Goal: Information Seeking & Learning: Learn about a topic

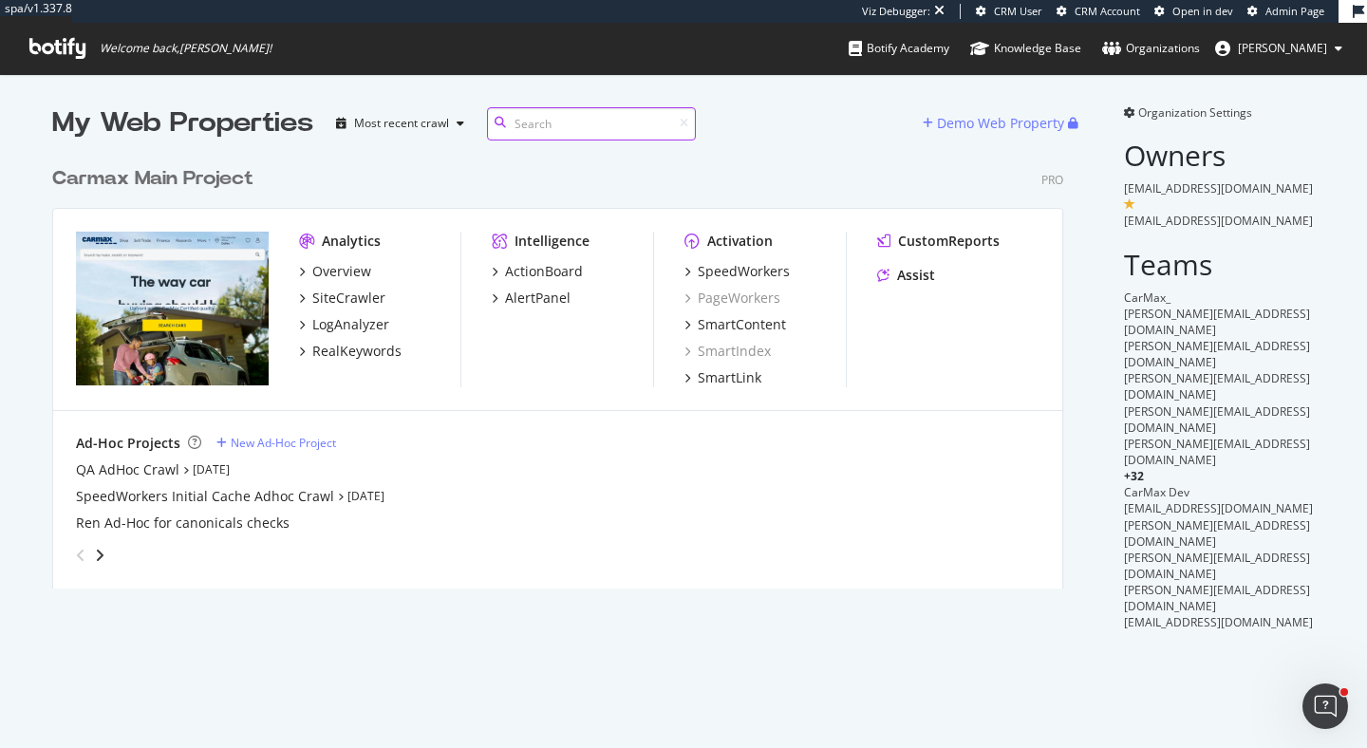
scroll to position [446, 1026]
click at [230, 187] on div "Carmax Main Project" at bounding box center [152, 179] width 201 height 28
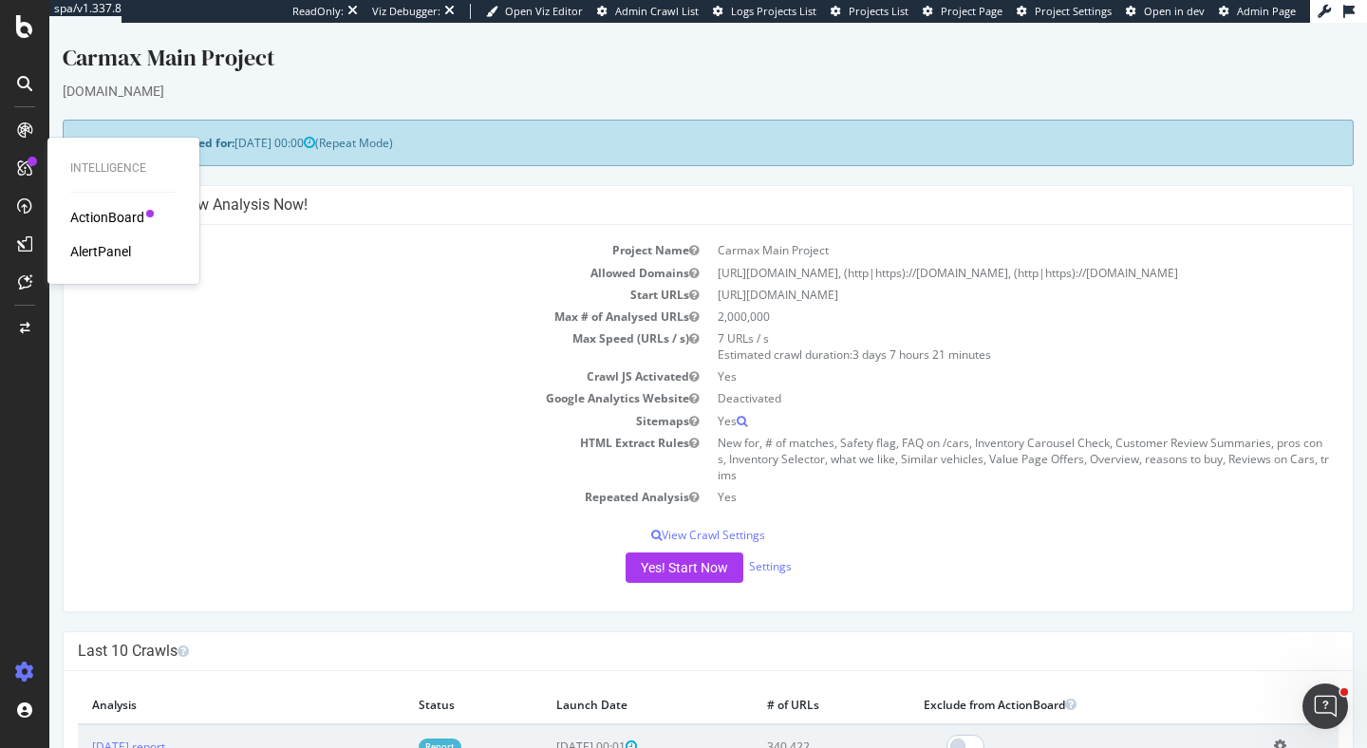
click at [115, 251] on div "AlertPanel" at bounding box center [100, 251] width 61 height 19
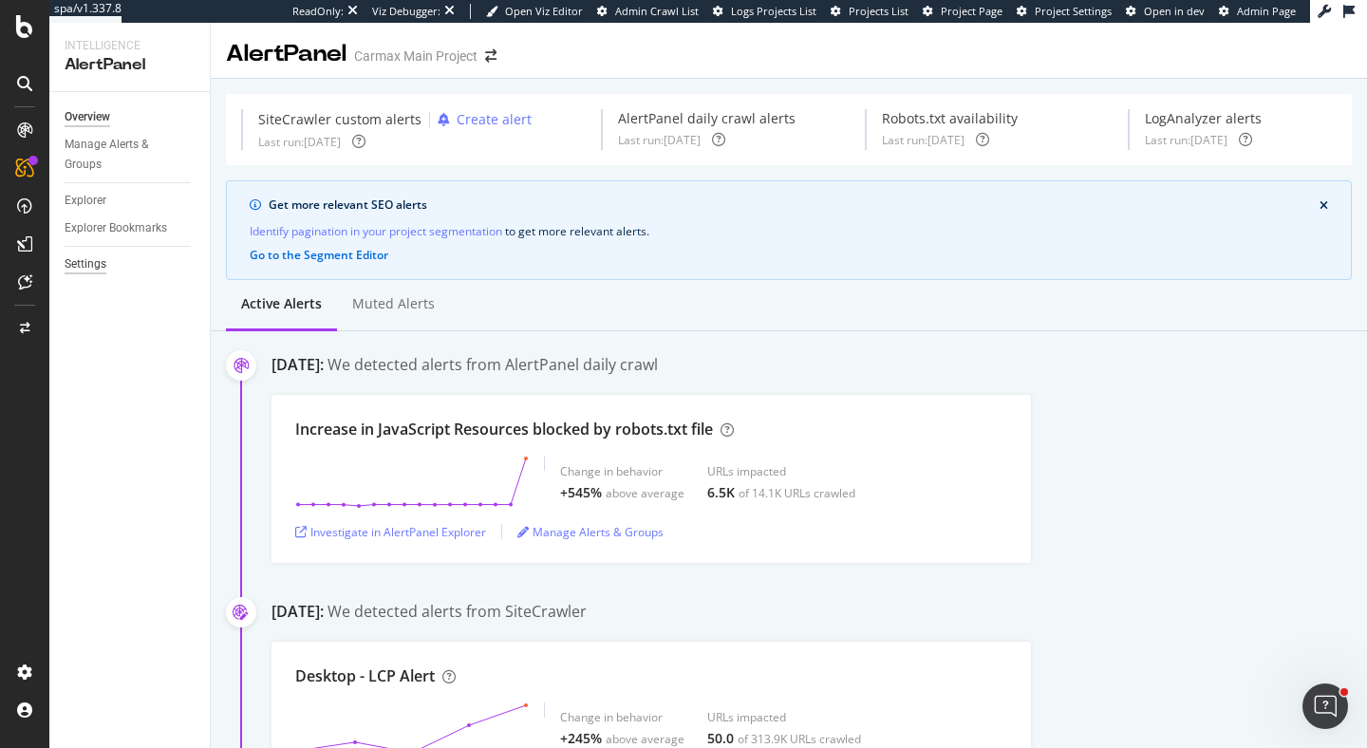
click at [97, 263] on div "Settings" at bounding box center [86, 264] width 42 height 20
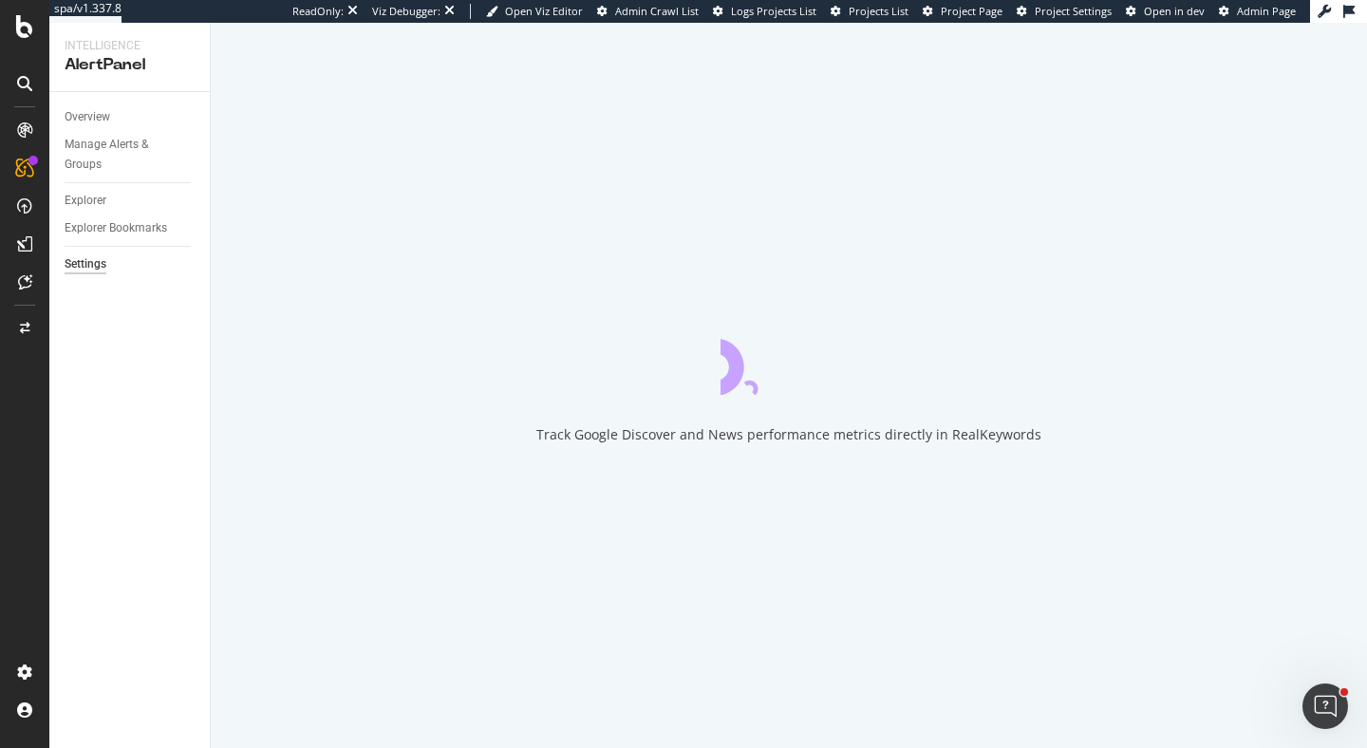
select select "08"
select select "30"
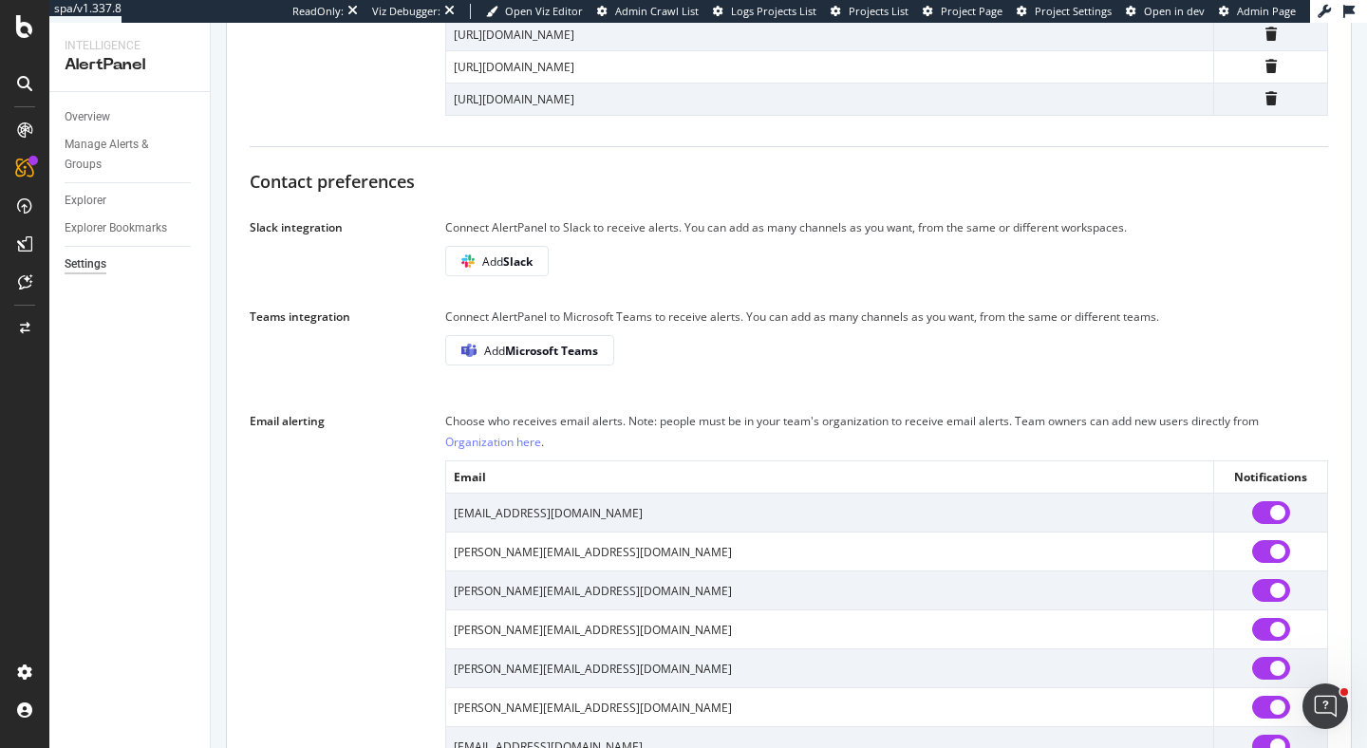
scroll to position [1191, 0]
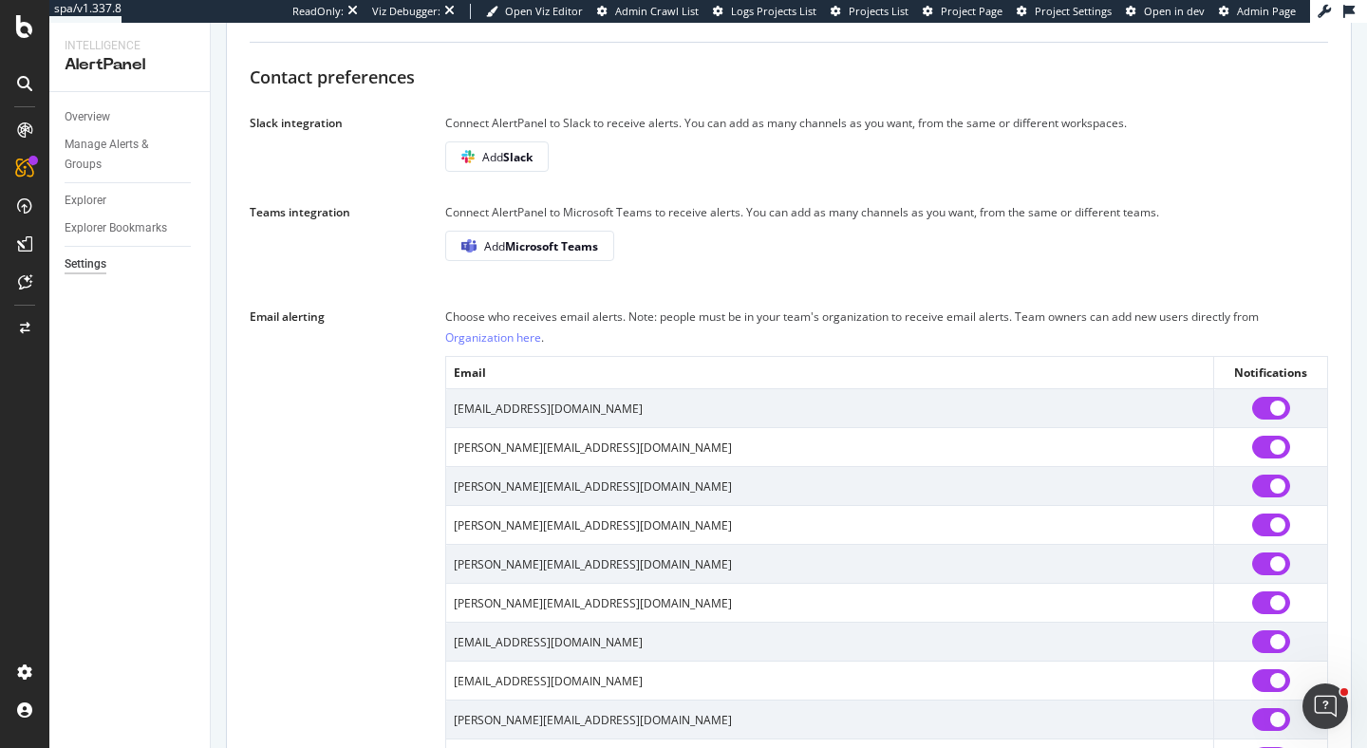
click at [510, 340] on link "Organization here" at bounding box center [493, 337] width 96 height 16
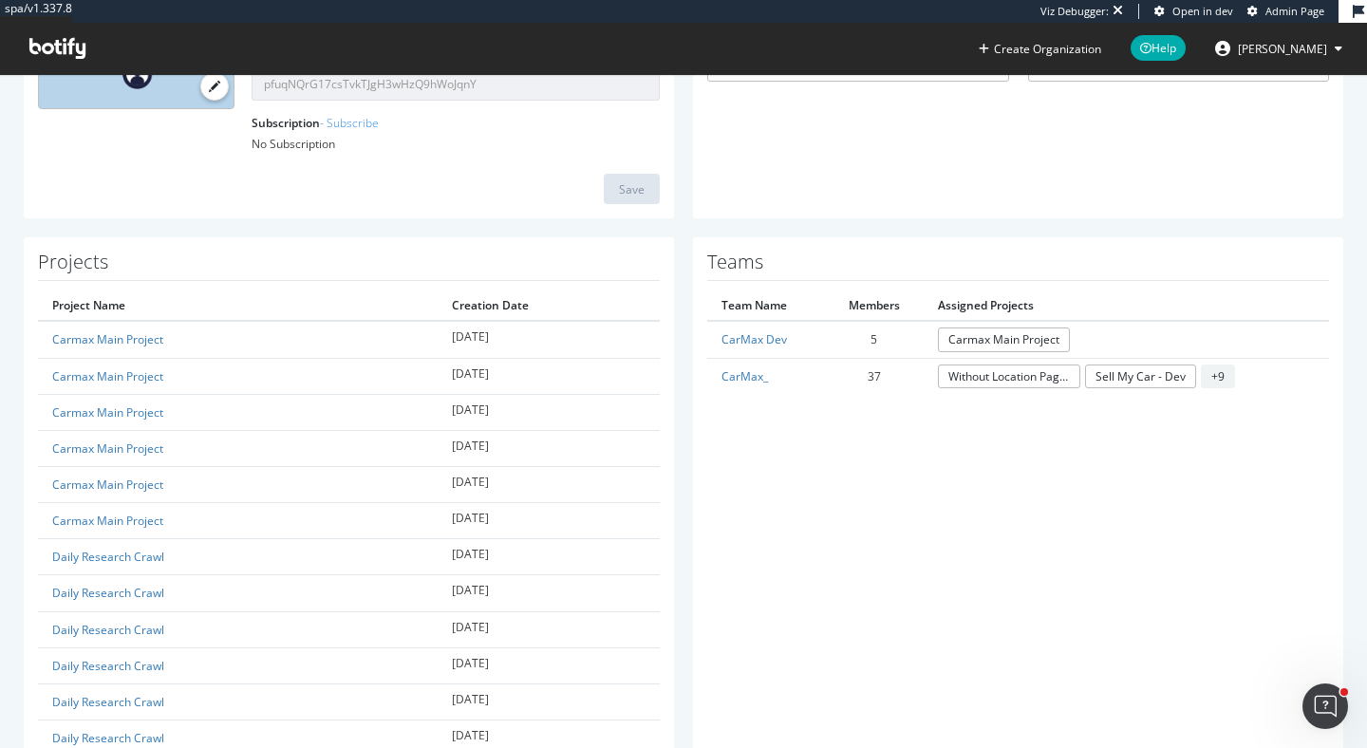
scroll to position [294, 0]
click at [747, 339] on link "CarMax Dev" at bounding box center [753, 337] width 65 height 16
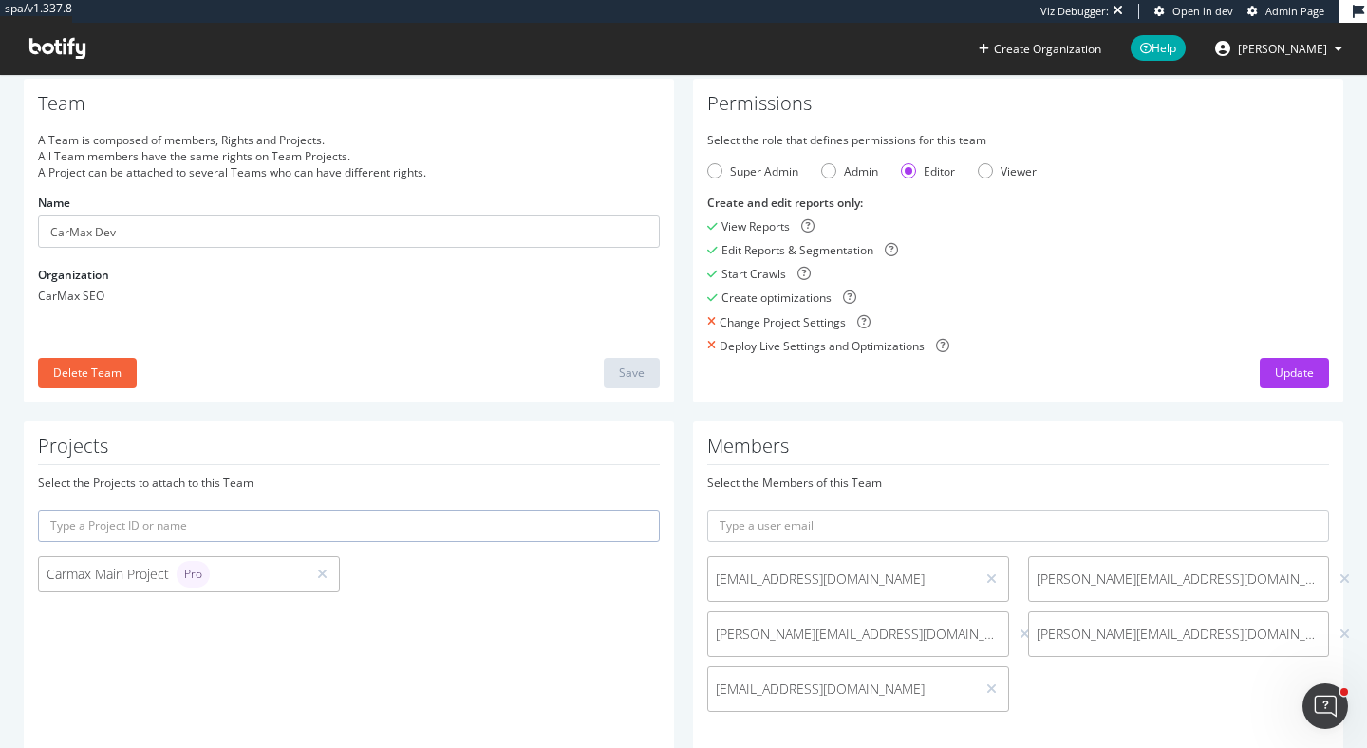
scroll to position [59, 0]
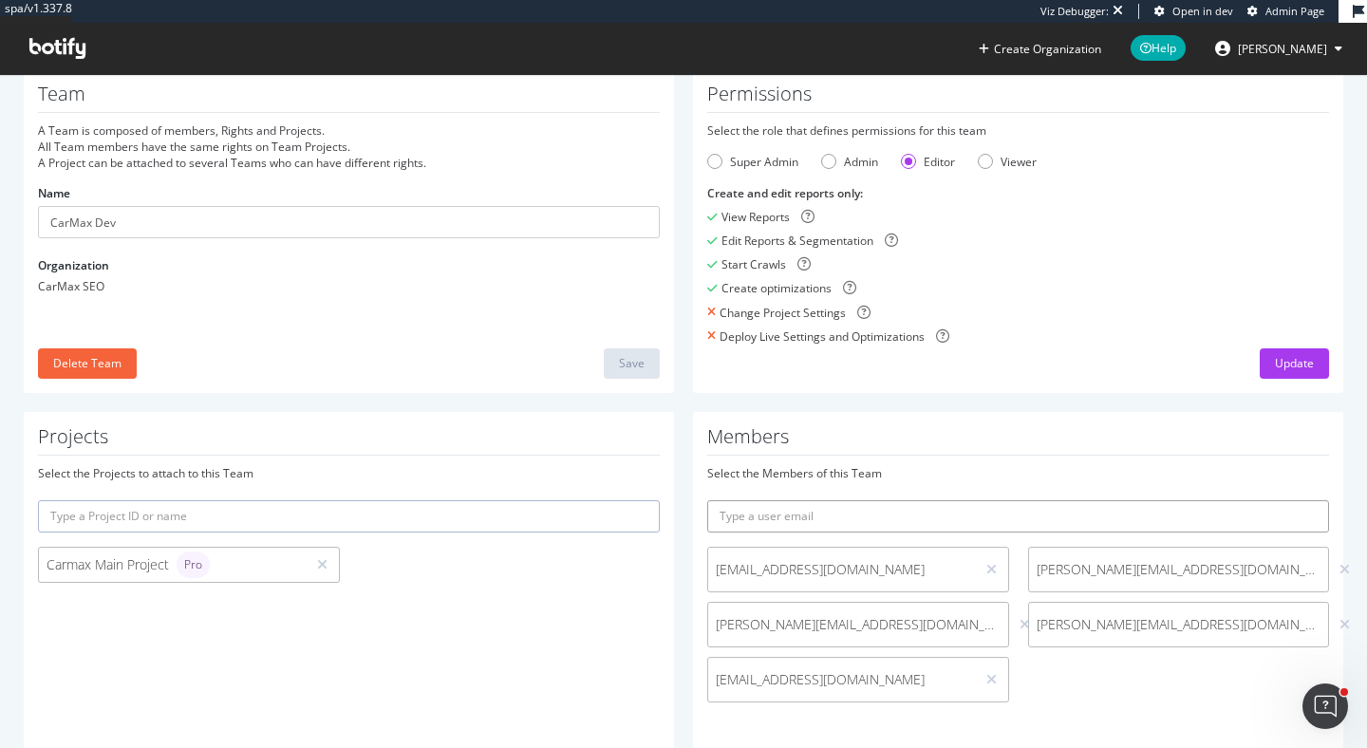
click at [789, 527] on input "text" at bounding box center [1018, 516] width 622 height 32
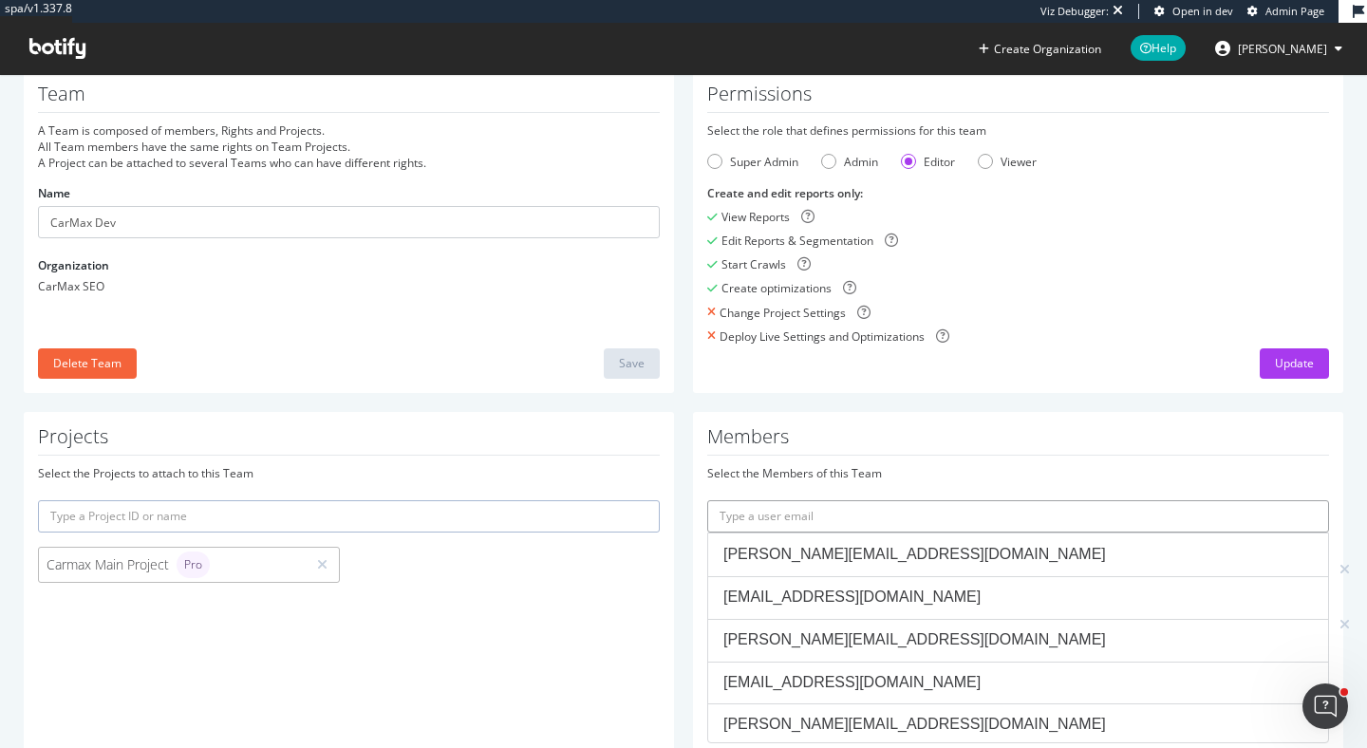
paste input "patrick@ipullrank.com"
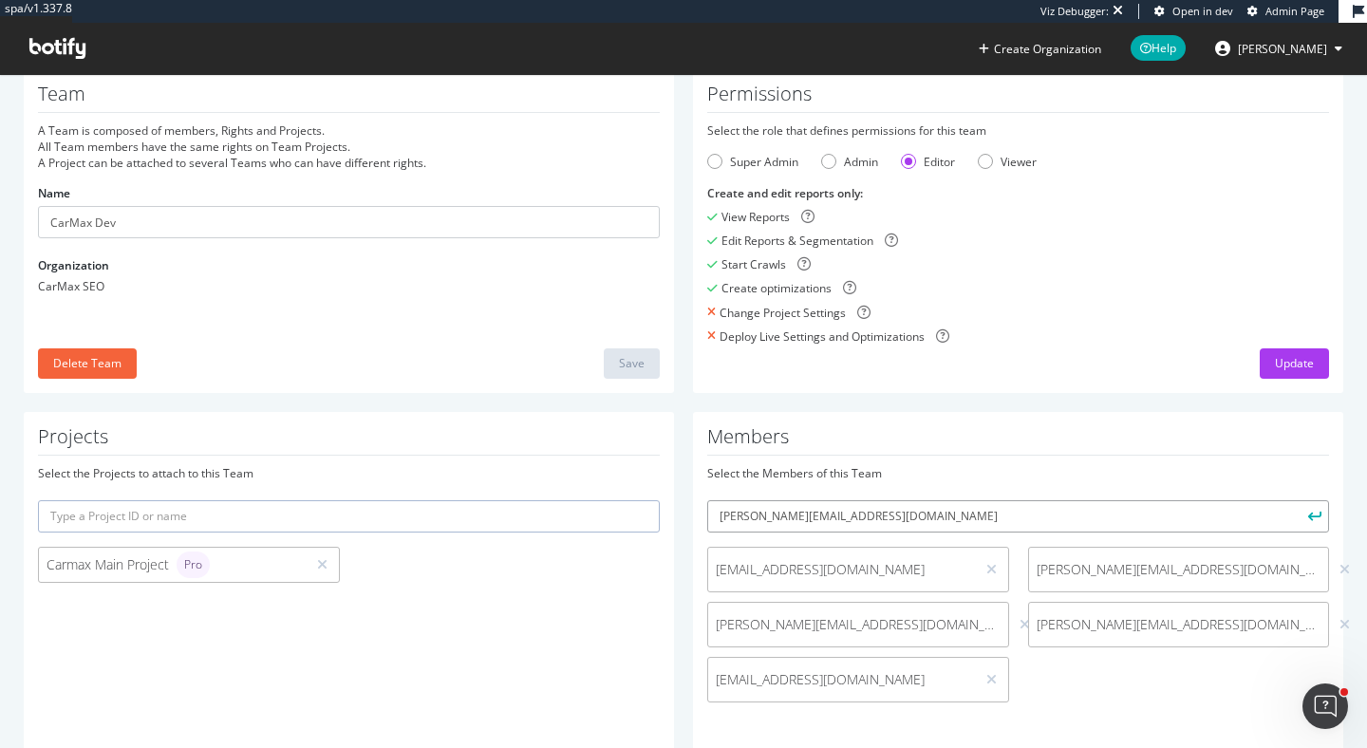
type input "patrick@ipullrank.com"
click at [1296, 500] on button "submit" at bounding box center [1312, 516] width 32 height 32
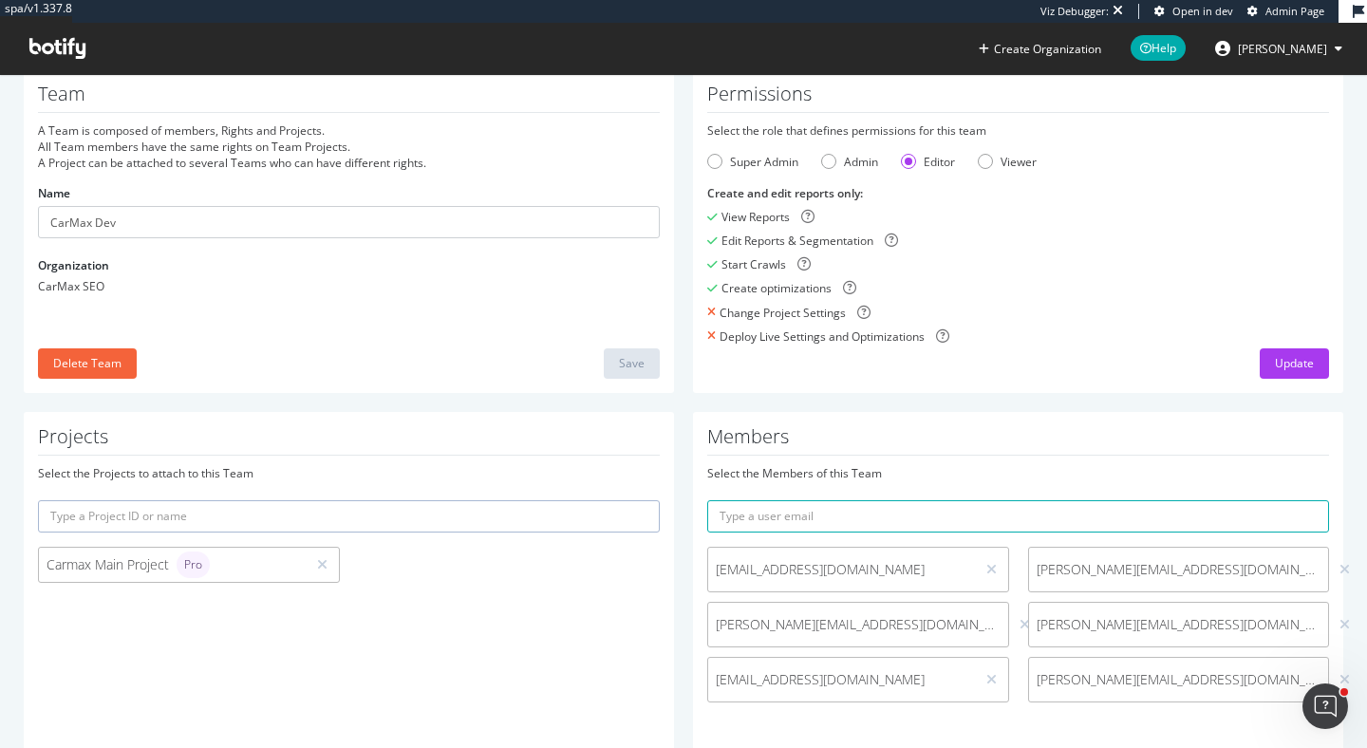
scroll to position [113, 0]
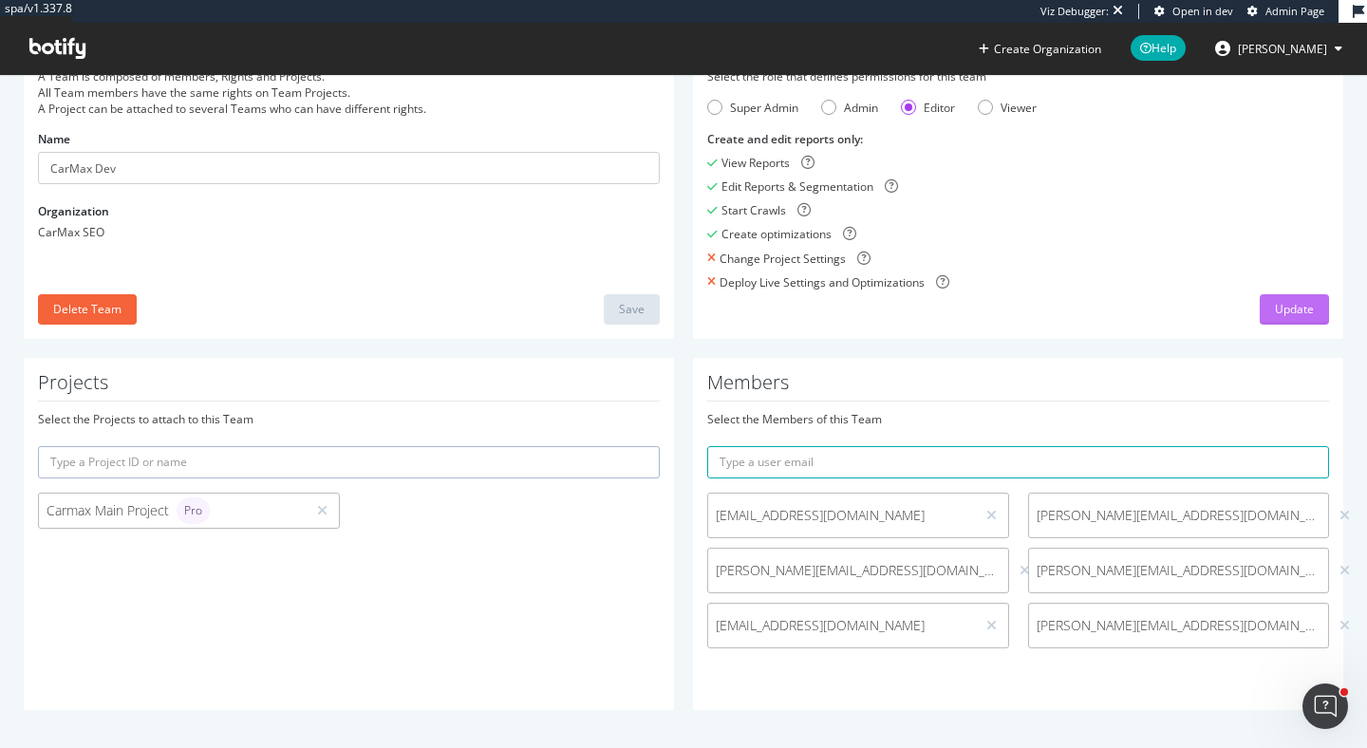
click at [1302, 310] on div "Update" at bounding box center [1294, 309] width 39 height 16
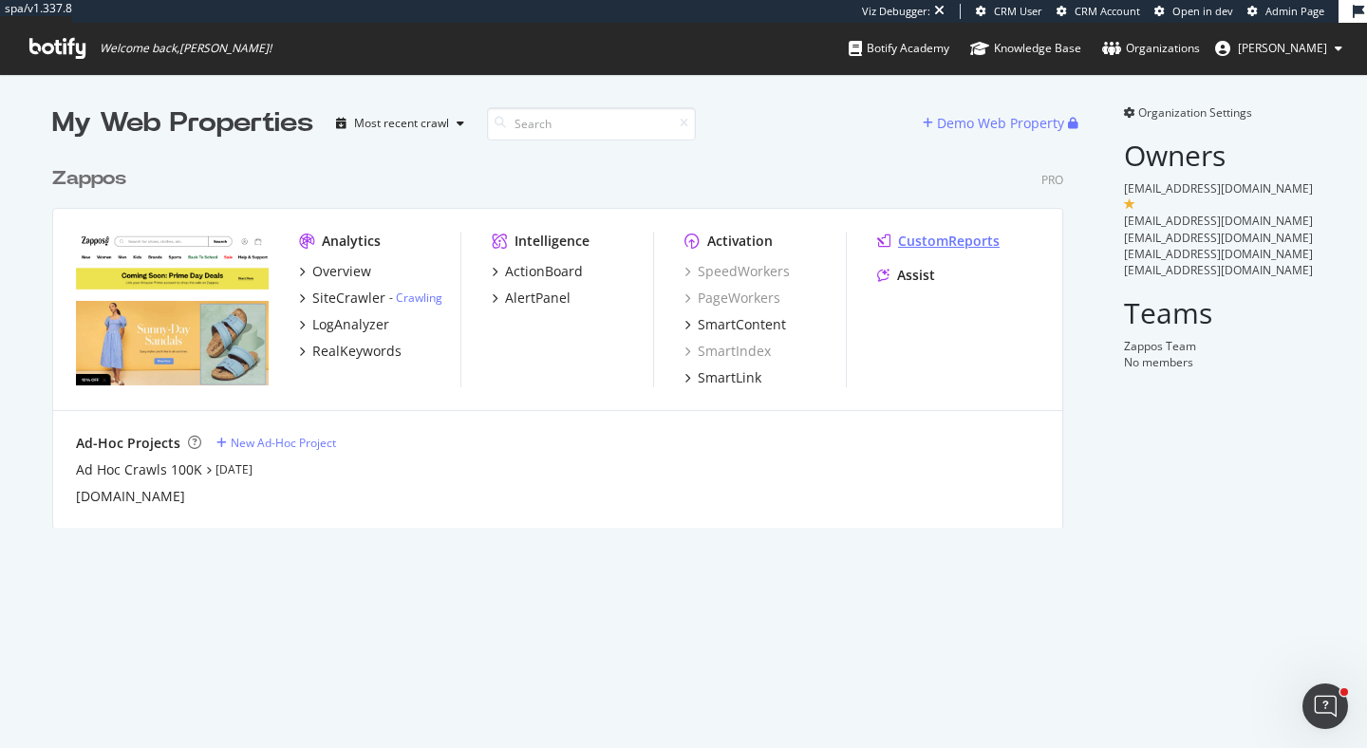
scroll to position [748, 1367]
click at [914, 246] on div "CustomReports" at bounding box center [949, 241] width 102 height 19
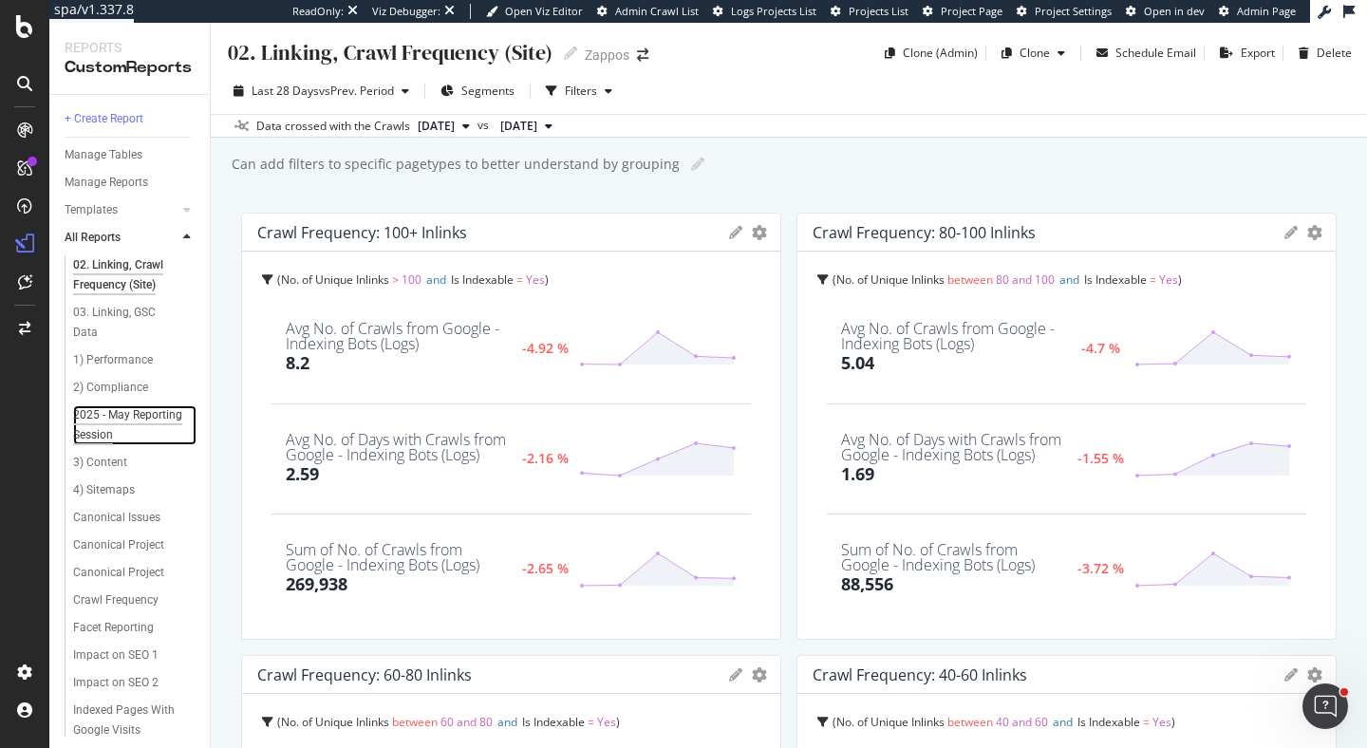
click at [140, 419] on div "2025 - May Reporting Session" at bounding box center [128, 425] width 110 height 40
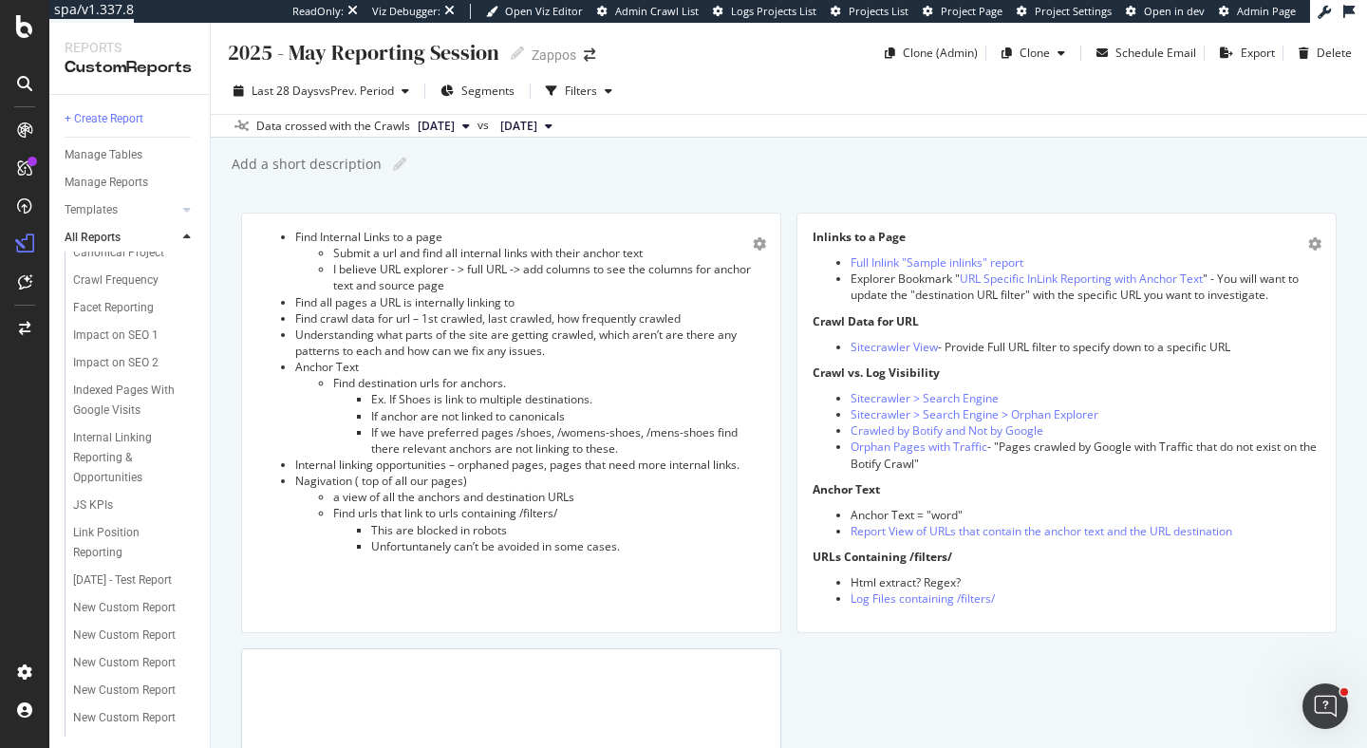
scroll to position [306, 0]
click at [125, 323] on div "Facet Reporting" at bounding box center [113, 322] width 81 height 20
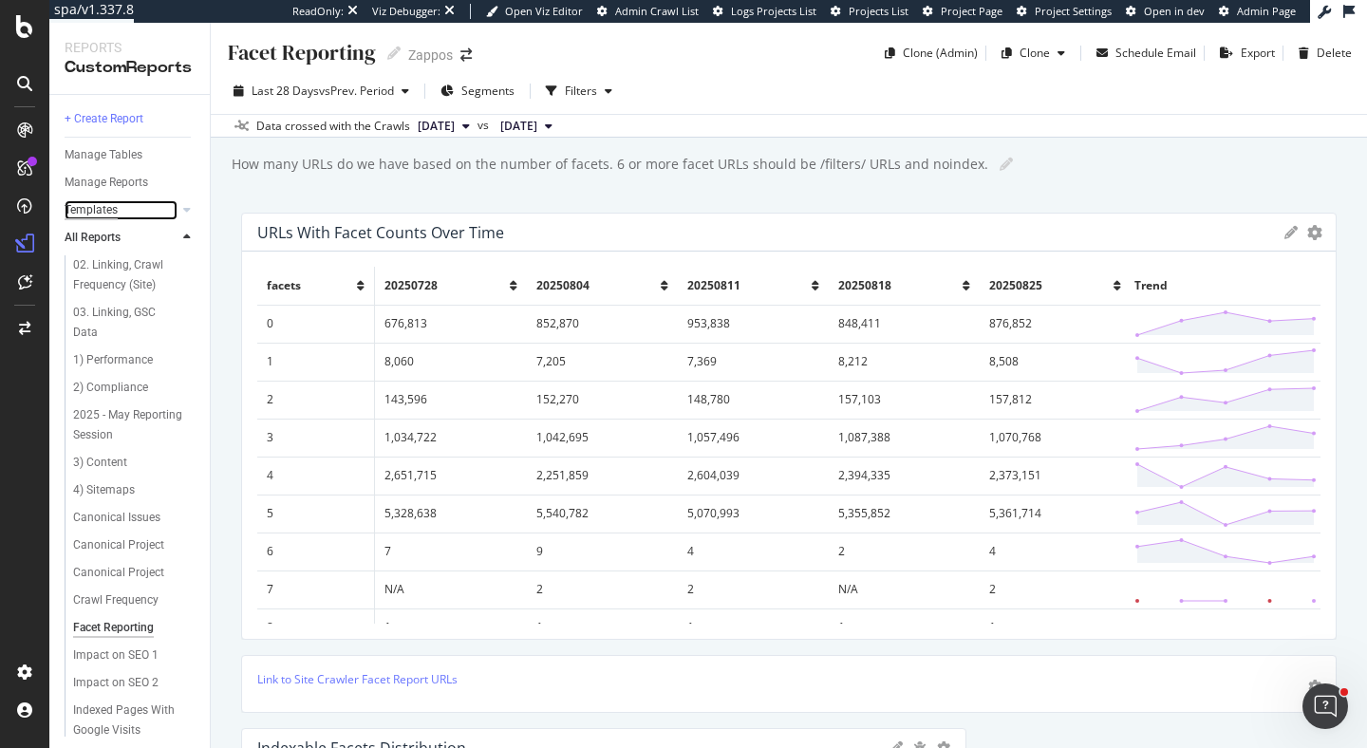
click at [104, 210] on div "Templates" at bounding box center [91, 210] width 53 height 20
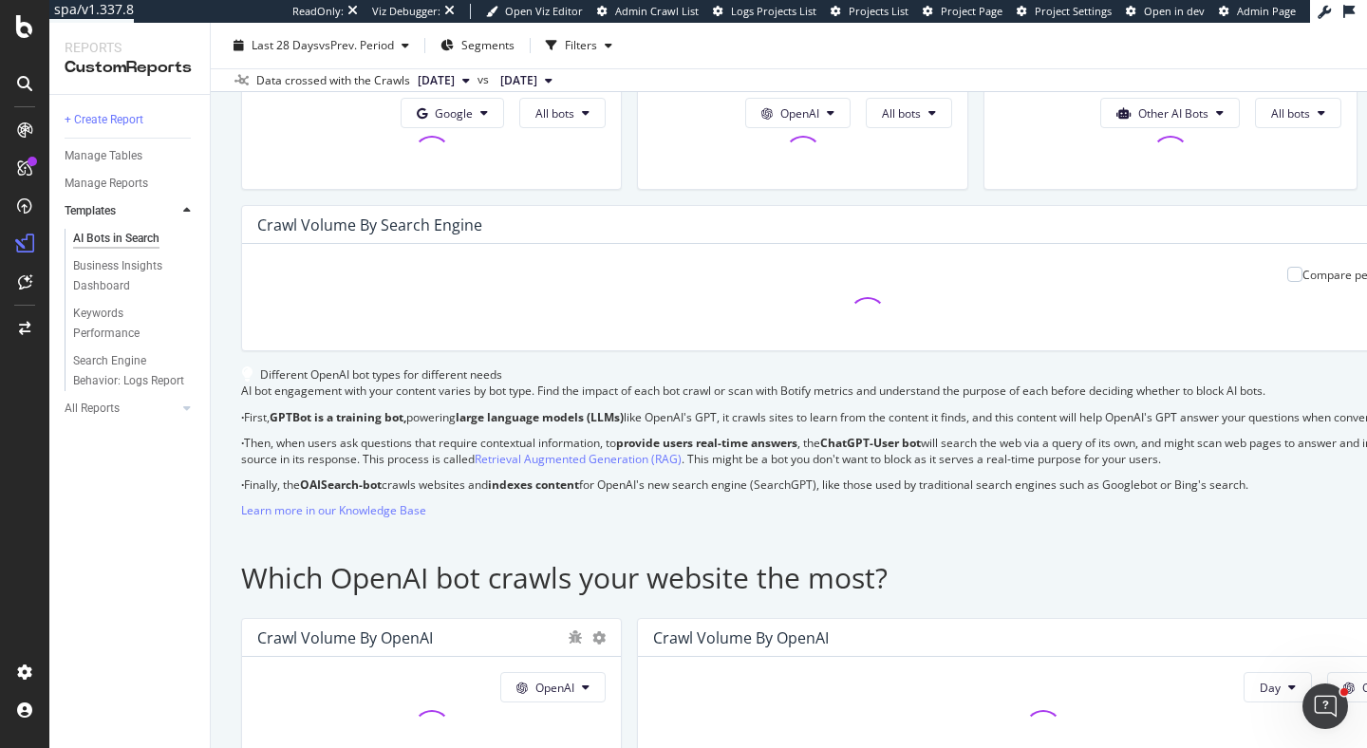
scroll to position [483, 0]
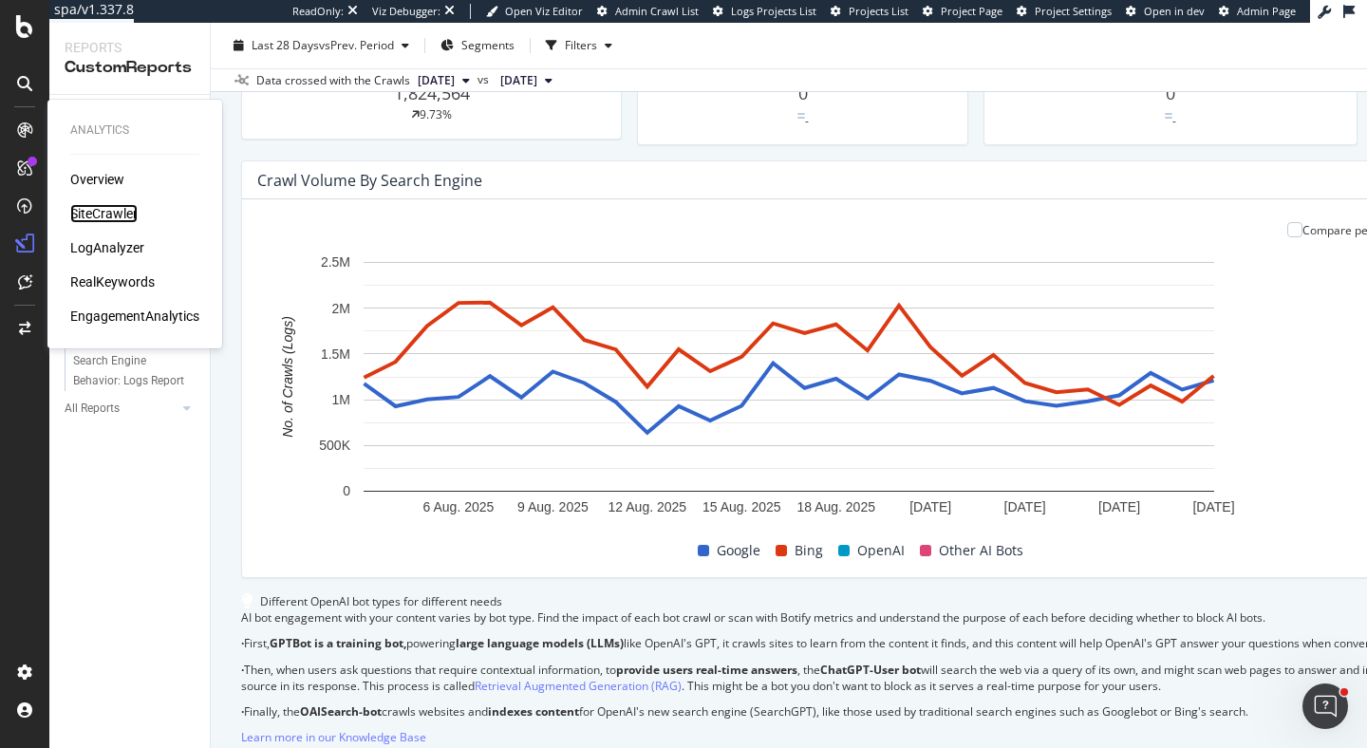
click at [121, 214] on div "SiteCrawler" at bounding box center [103, 213] width 67 height 19
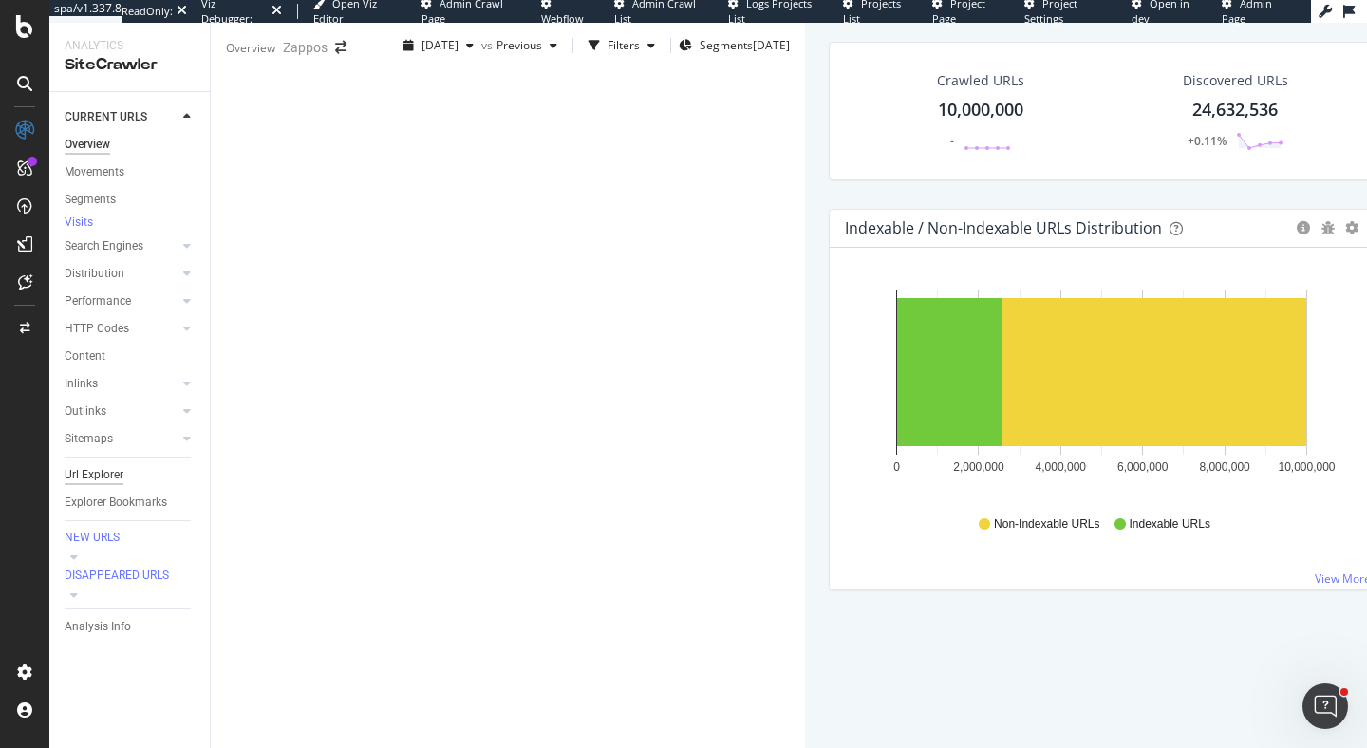
click at [92, 480] on div "Url Explorer" at bounding box center [94, 475] width 59 height 20
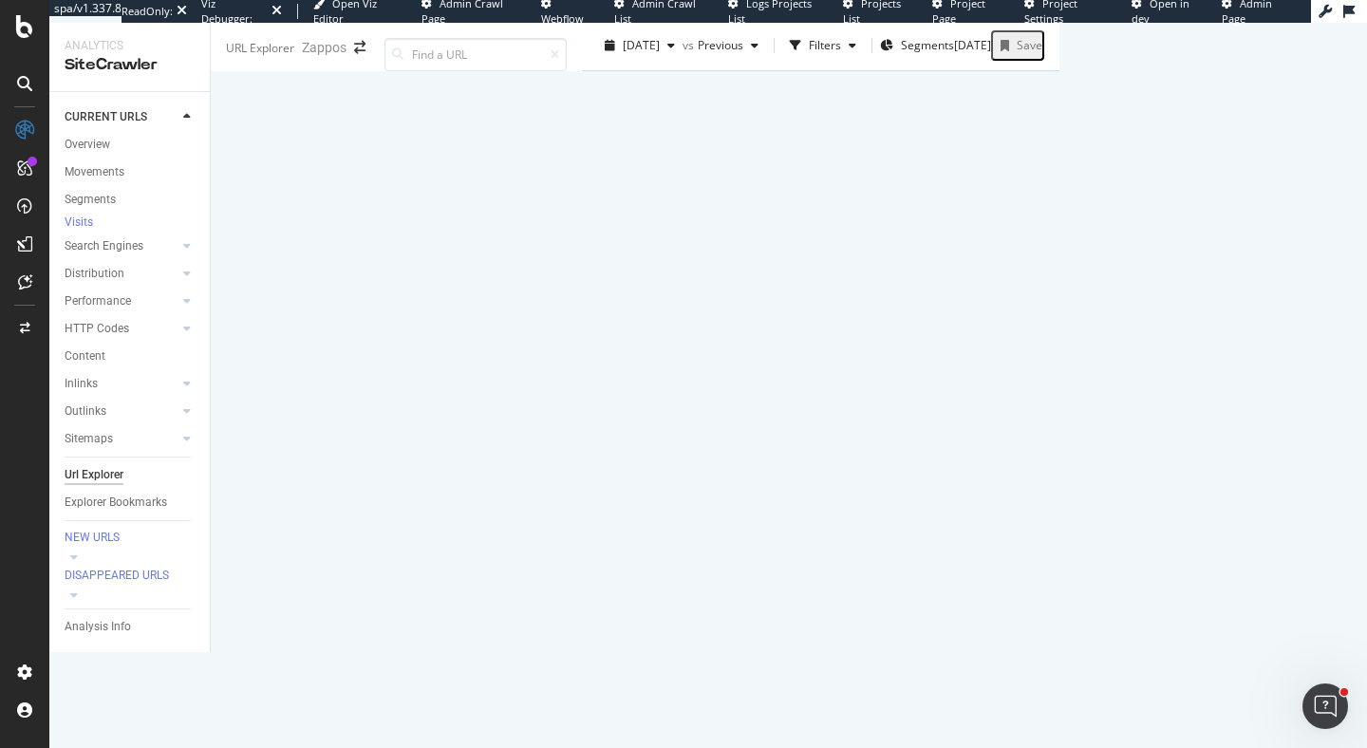
click at [1219, 579] on span "Create a Job Automation" at bounding box center [1226, 578] width 129 height 17
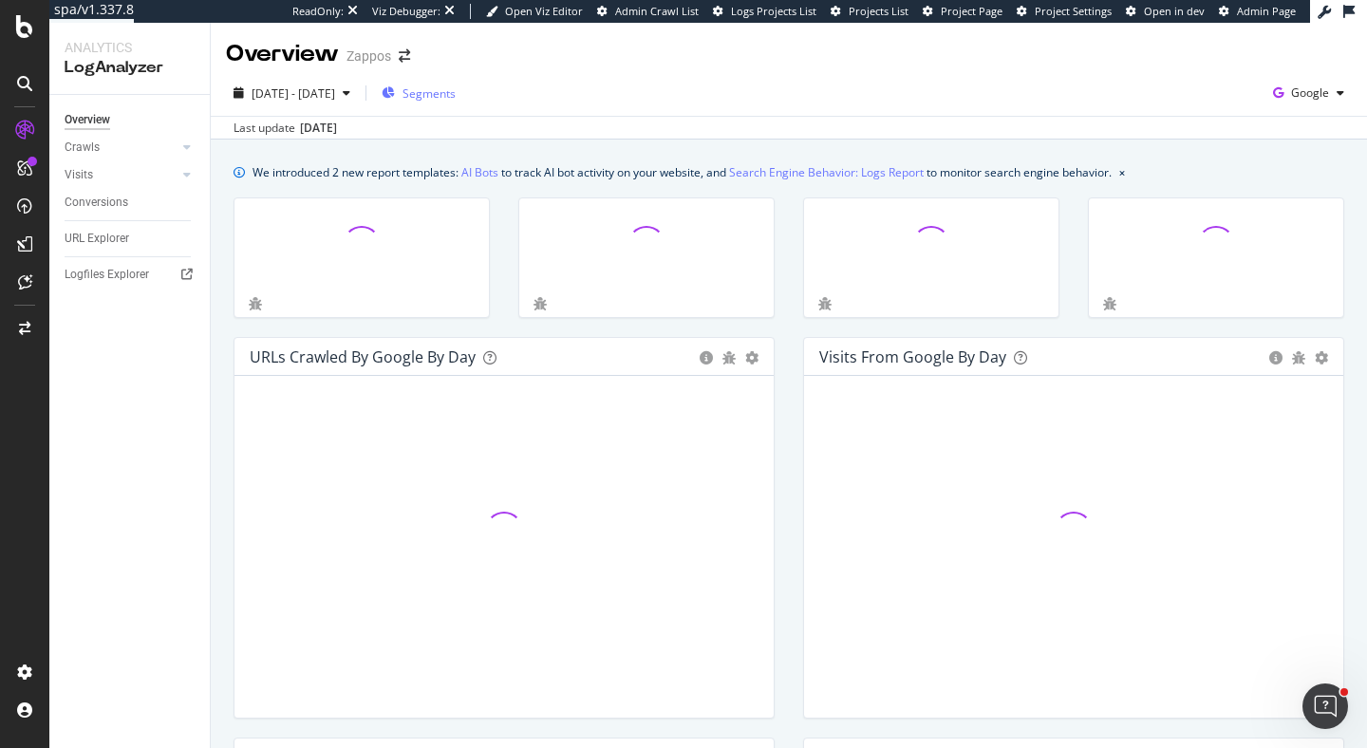
click at [456, 89] on span "Segments" at bounding box center [428, 93] width 53 height 16
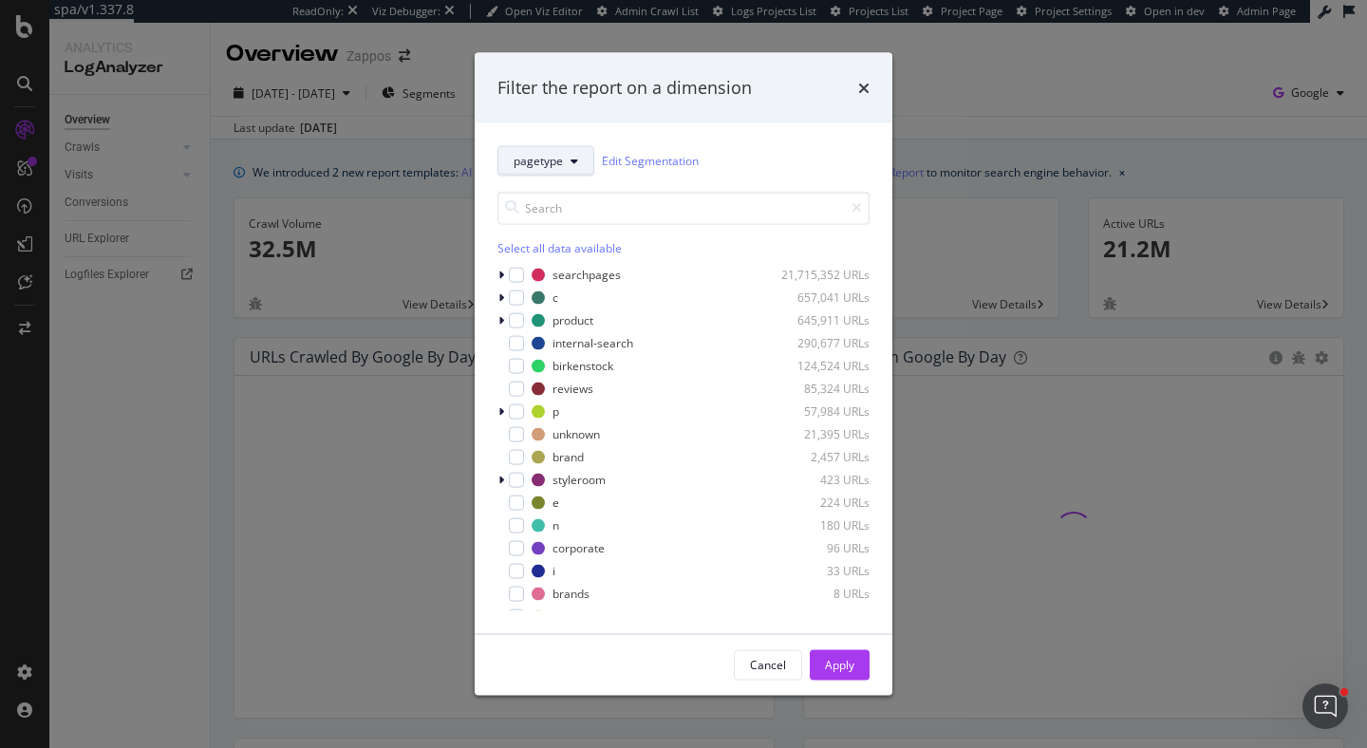
click at [565, 161] on button "pagetype" at bounding box center [545, 160] width 97 height 30
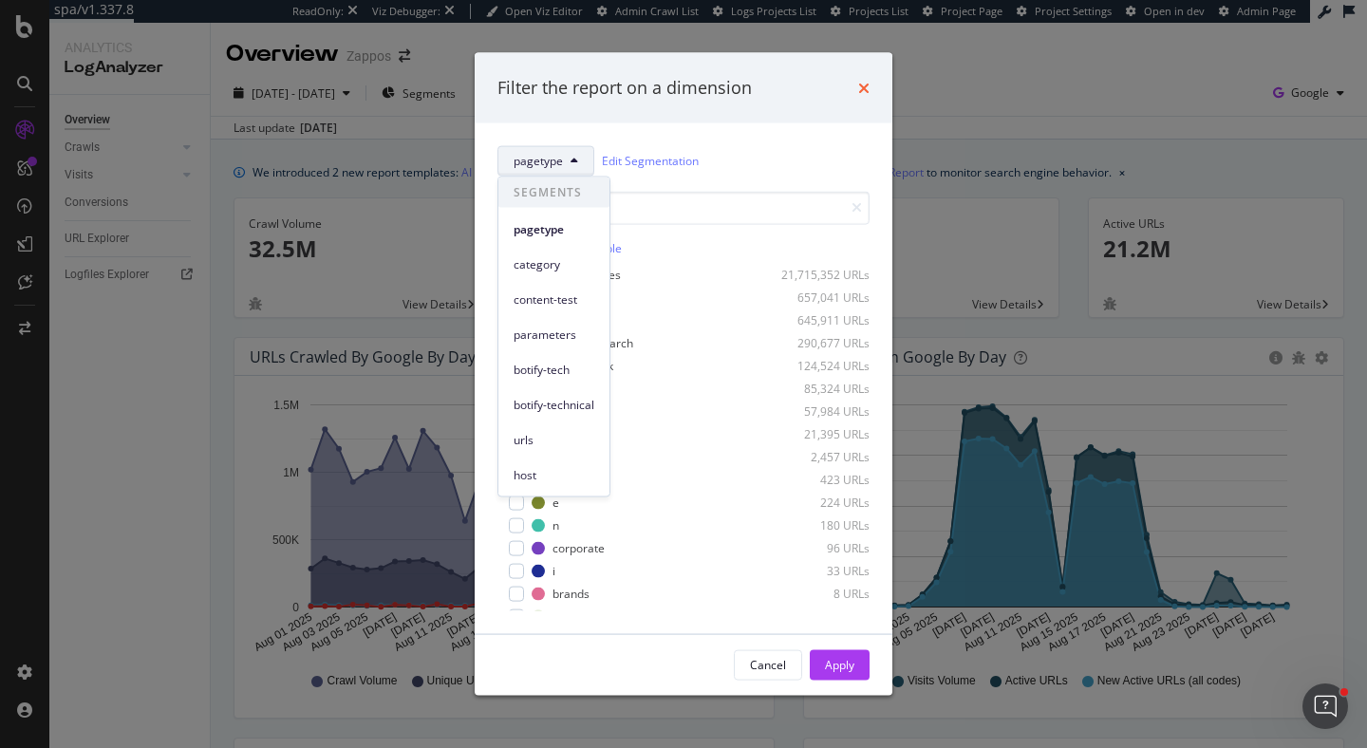
click at [865, 84] on icon "times" at bounding box center [863, 87] width 11 height 15
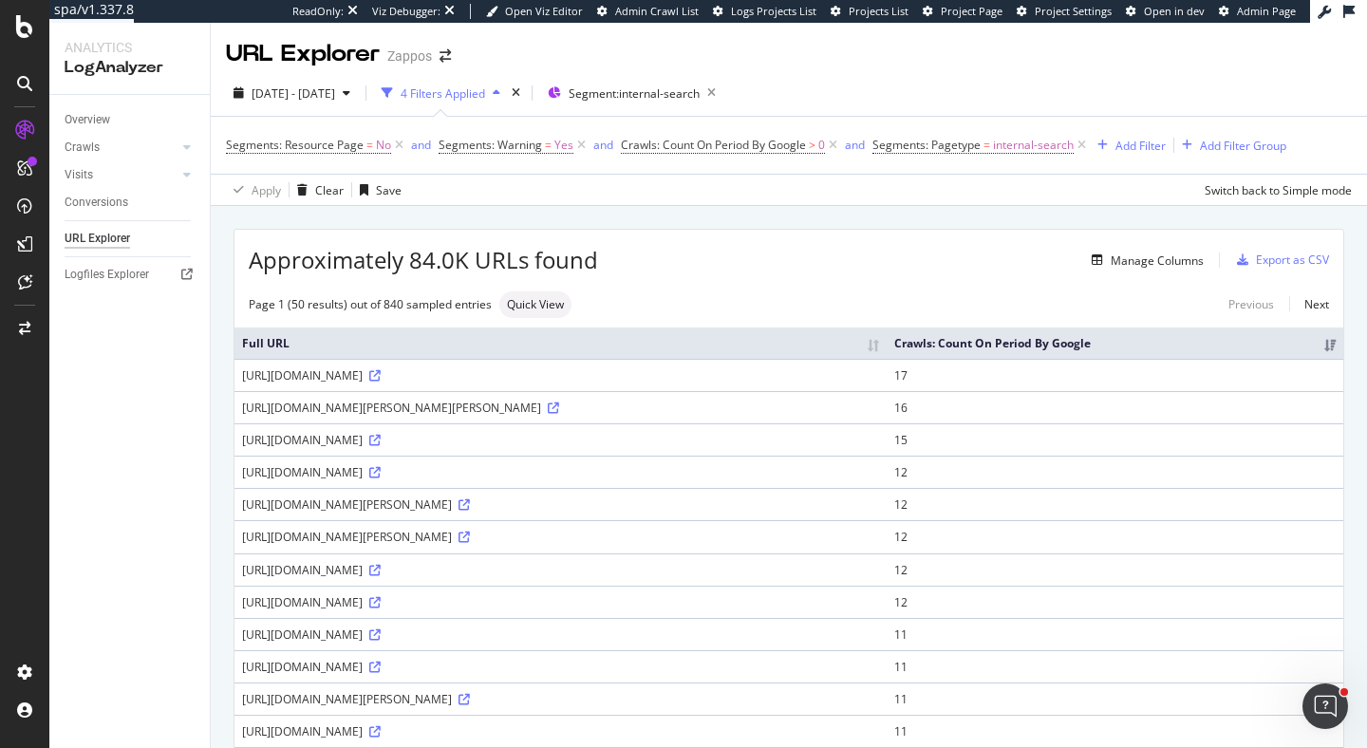
drag, startPoint x: 367, startPoint y: 392, endPoint x: 555, endPoint y: 404, distance: 188.3
click at [555, 391] on td "[URL][DOMAIN_NAME]" at bounding box center [560, 375] width 652 height 32
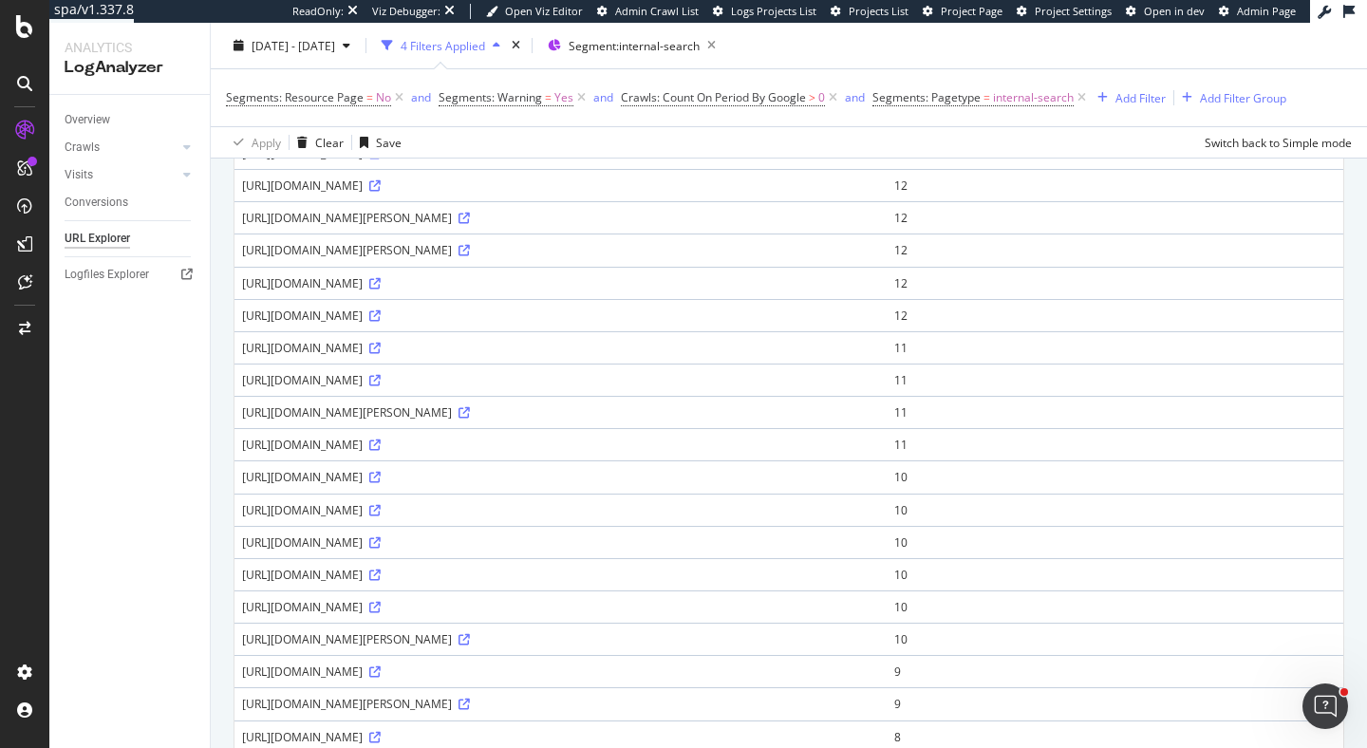
scroll to position [519, 0]
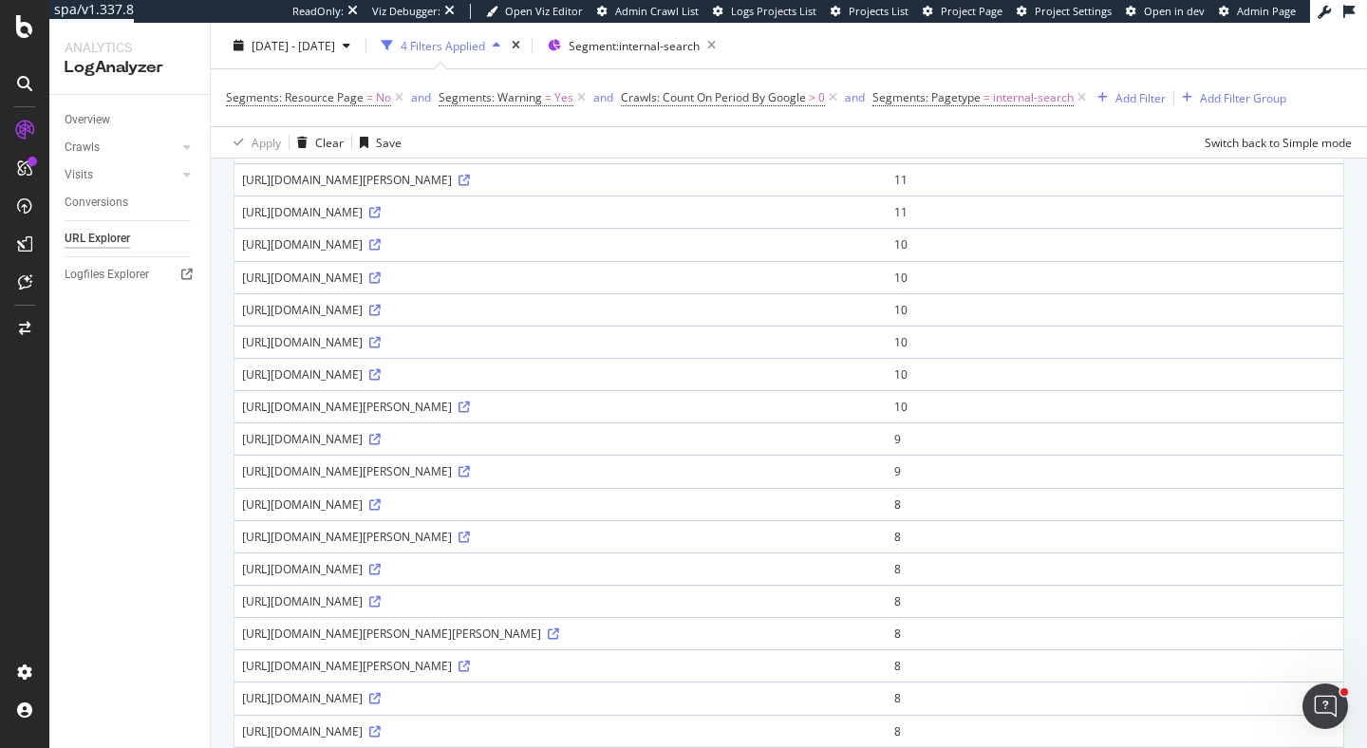
drag, startPoint x: 374, startPoint y: 309, endPoint x: 429, endPoint y: 310, distance: 55.1
click at [429, 286] on div "[URL][DOMAIN_NAME]" at bounding box center [560, 278] width 637 height 16
click at [433, 286] on div "[URL][DOMAIN_NAME]" at bounding box center [560, 278] width 637 height 16
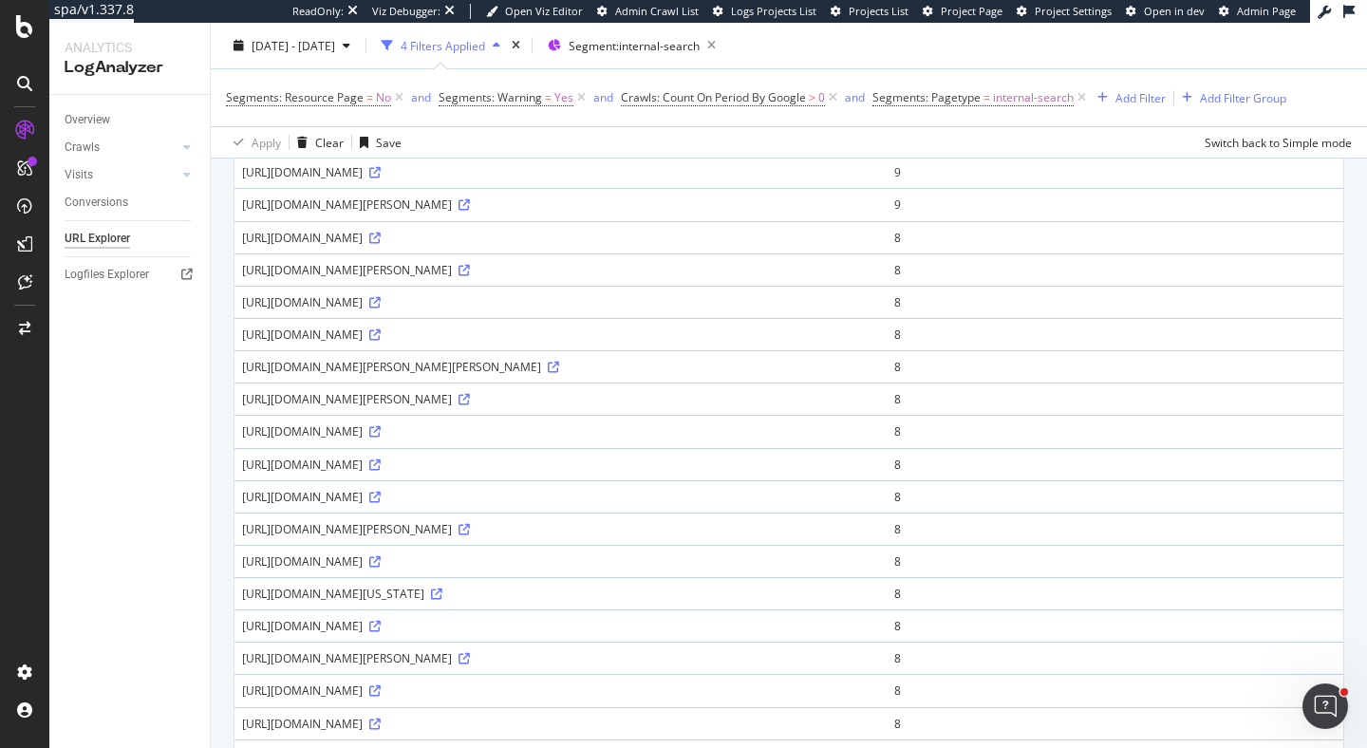
scroll to position [787, 0]
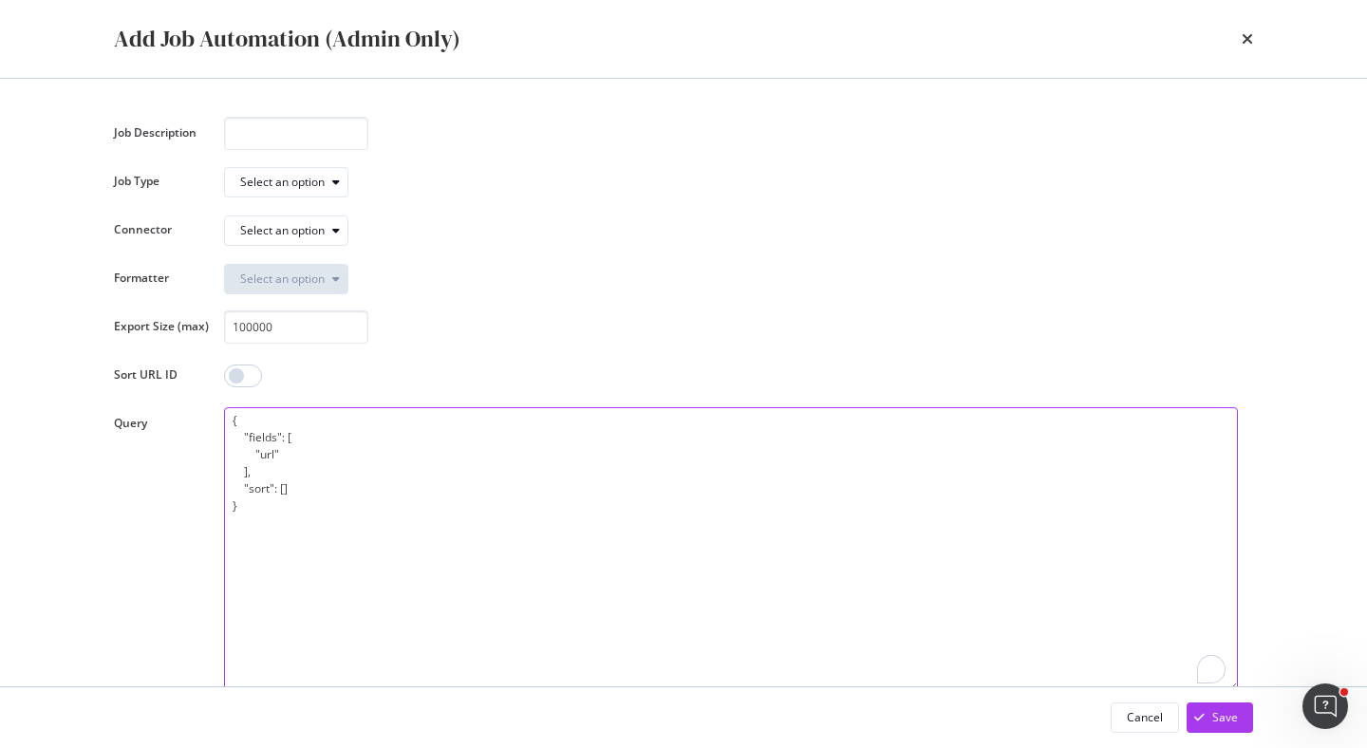
drag, startPoint x: 242, startPoint y: 507, endPoint x: 224, endPoint y: 390, distance: 118.1
click at [224, 390] on div "Job Description Job Type Select an option Connector Select an option Formatter …" at bounding box center [683, 404] width 1139 height 575
click at [277, 330] on input "100000" at bounding box center [296, 326] width 144 height 33
click at [304, 194] on div "Select an option" at bounding box center [293, 182] width 107 height 27
click at [345, 213] on div "Export Crawl (BQLv1)" at bounding box center [304, 214] width 112 height 16
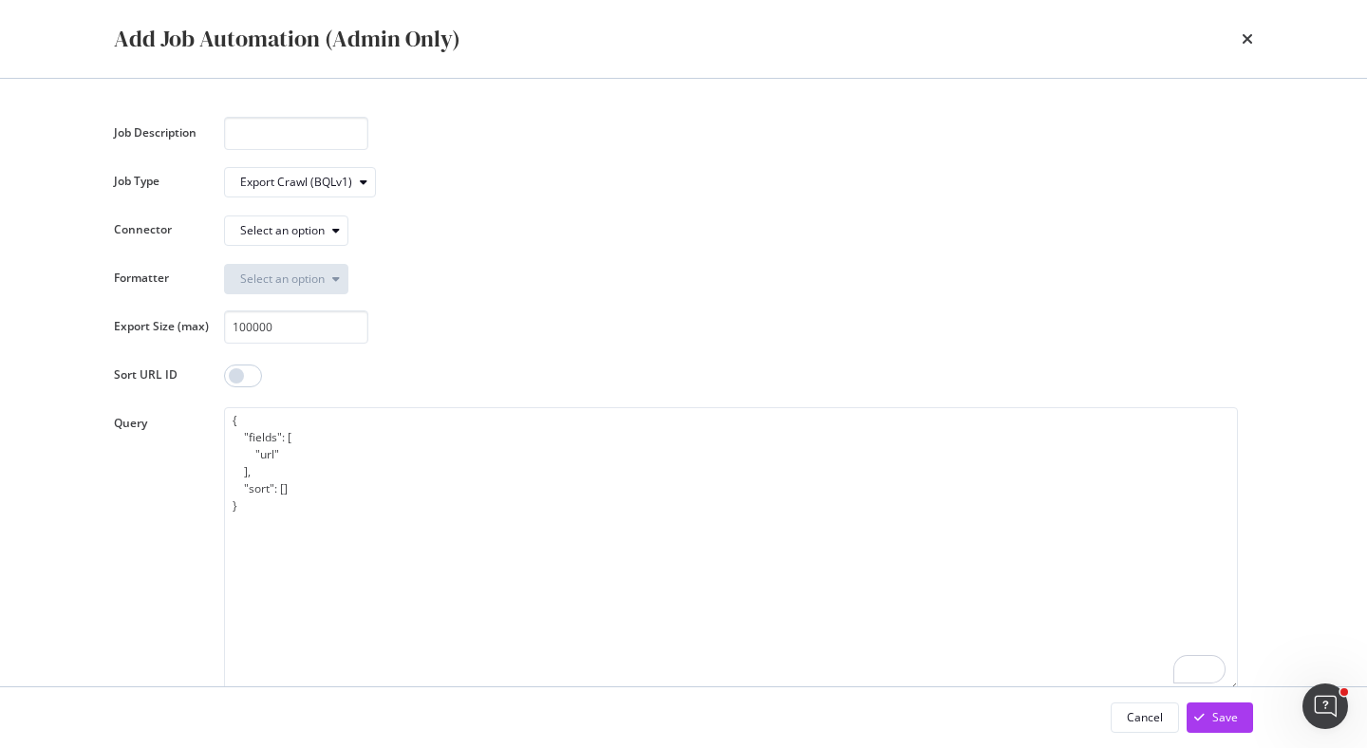
click at [432, 199] on div "Job Description Job Type Export Crawl (BQLv1) Connector Select an option Format…" at bounding box center [683, 404] width 1139 height 575
click at [345, 221] on div "Select an option" at bounding box center [293, 230] width 107 height 27
click at [477, 285] on div "Select an option" at bounding box center [731, 278] width 1014 height 33
click at [1250, 42] on icon "times" at bounding box center [1246, 38] width 11 height 15
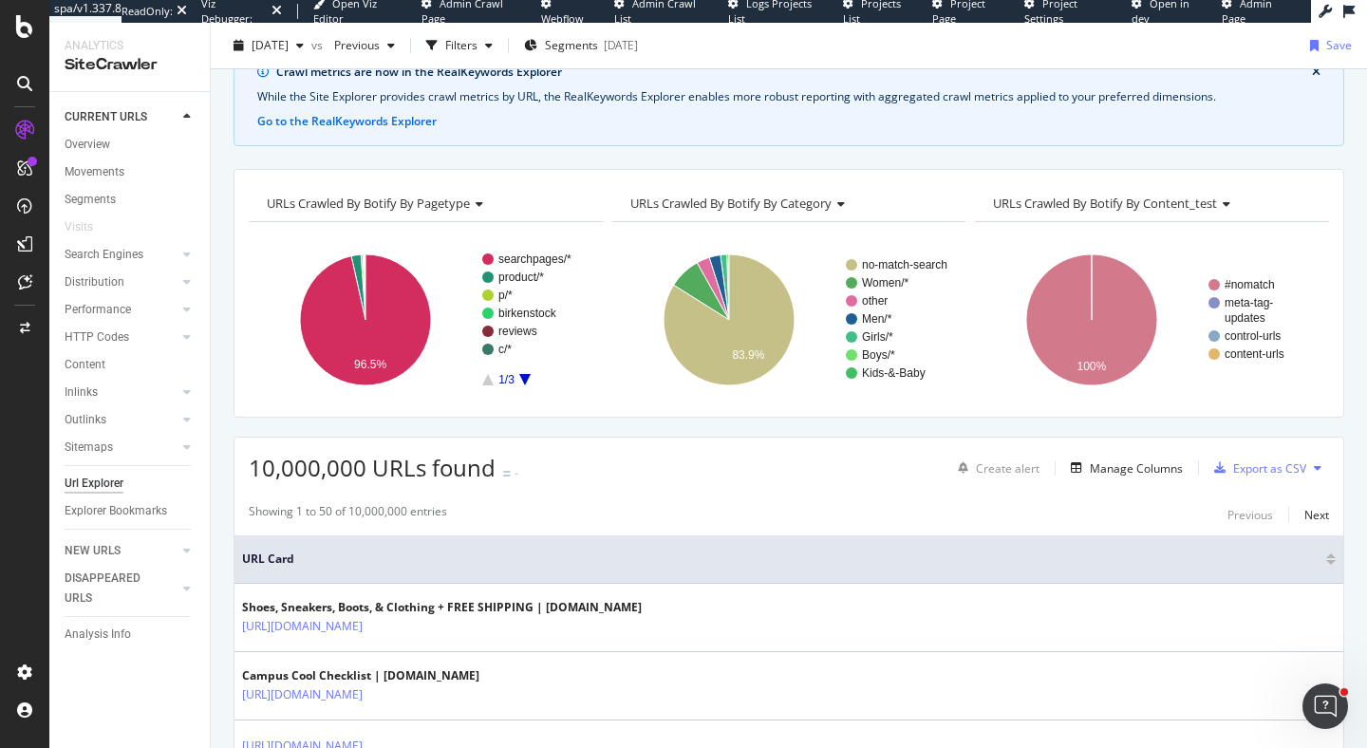
scroll to position [96, 0]
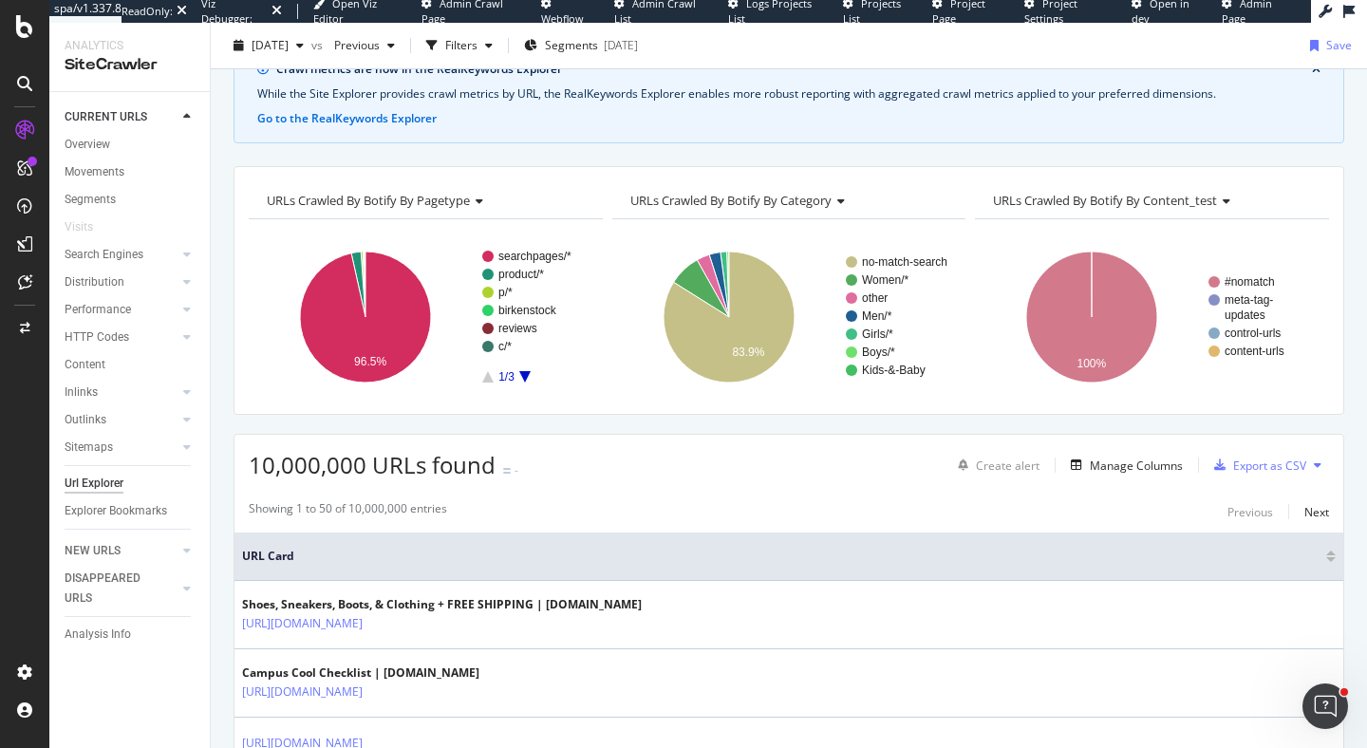
click at [1321, 461] on button at bounding box center [1317, 465] width 23 height 30
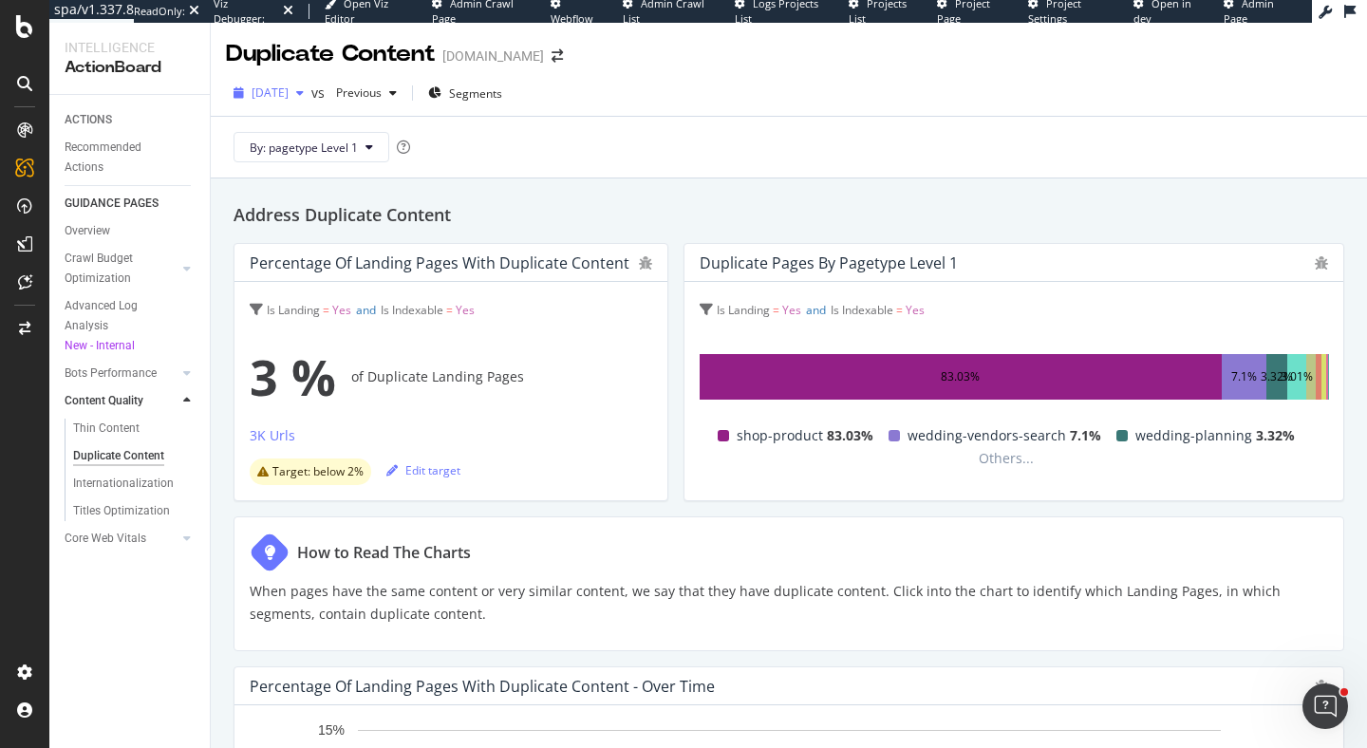
click at [289, 91] on span "[DATE]" at bounding box center [270, 92] width 37 height 16
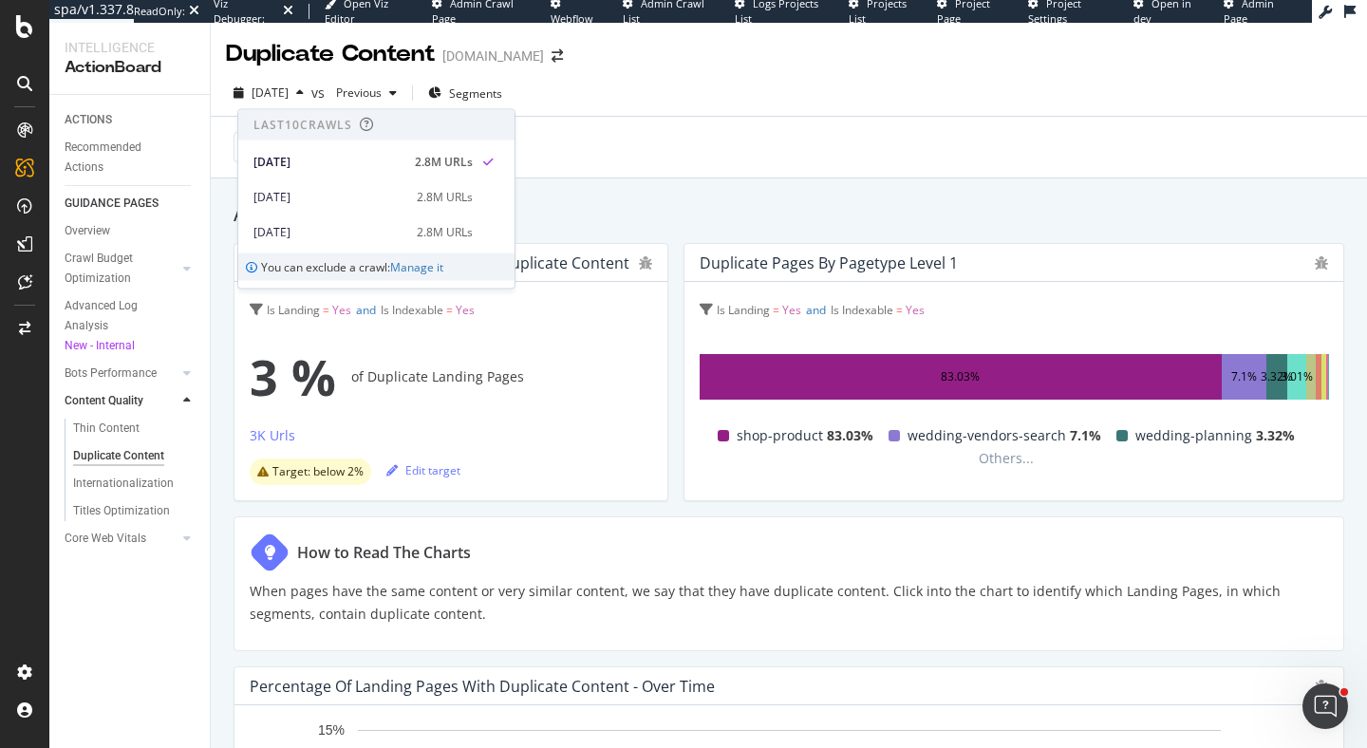
click at [827, 86] on div "[DATE] vs Previous Segments" at bounding box center [789, 97] width 1156 height 38
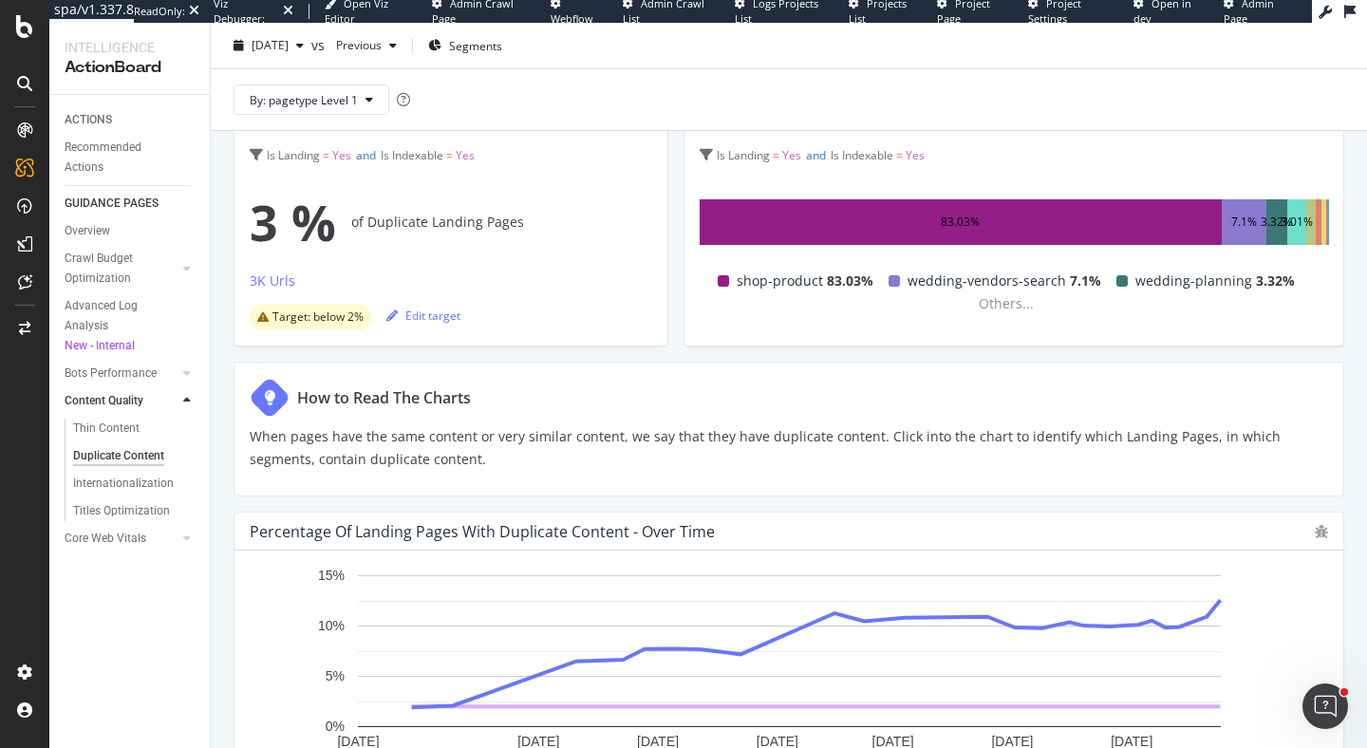
scroll to position [300, 0]
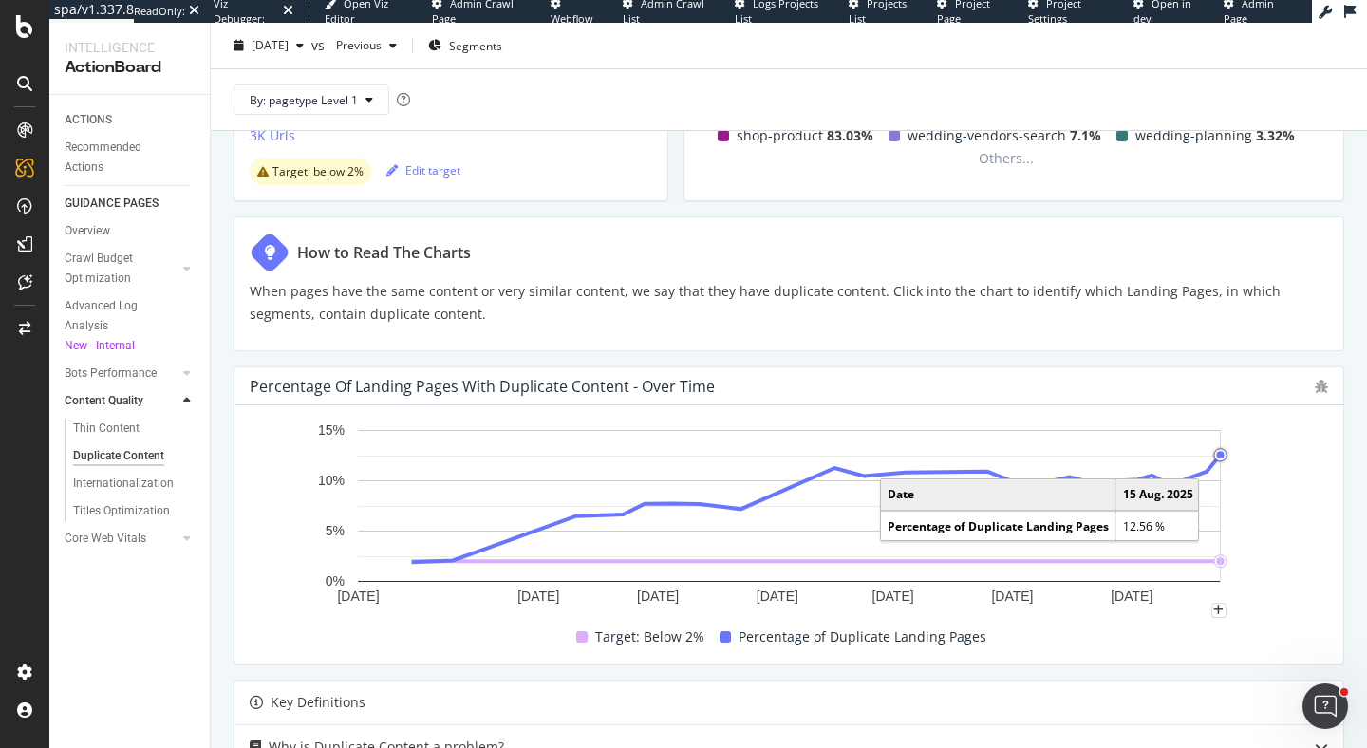
click at [1216, 456] on circle "A chart." at bounding box center [1220, 455] width 12 height 12
click at [1216, 456] on circle "A chart." at bounding box center [1220, 455] width 9 height 9
click at [1216, 456] on circle "A chart." at bounding box center [1220, 455] width 12 height 12
click at [1216, 456] on circle "A chart." at bounding box center [1220, 455] width 9 height 9
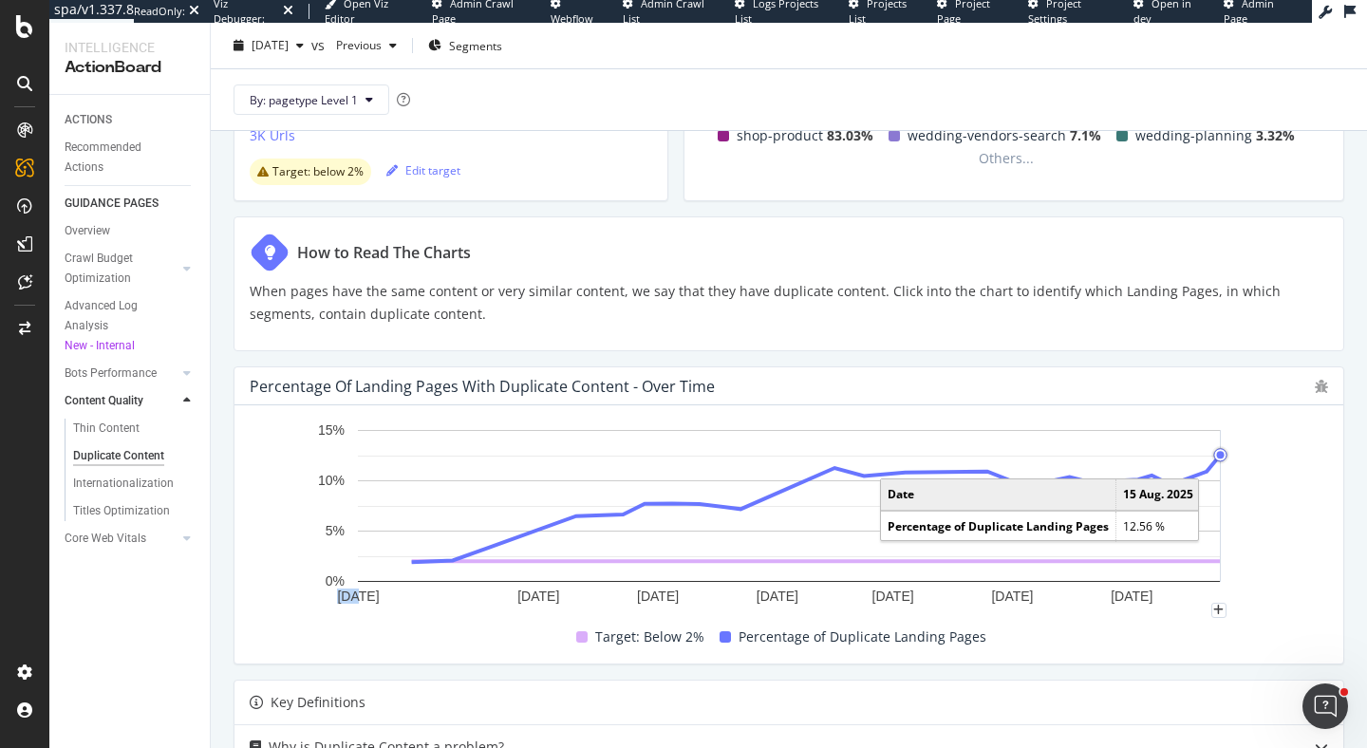
click at [1216, 456] on circle "A chart." at bounding box center [1220, 455] width 12 height 12
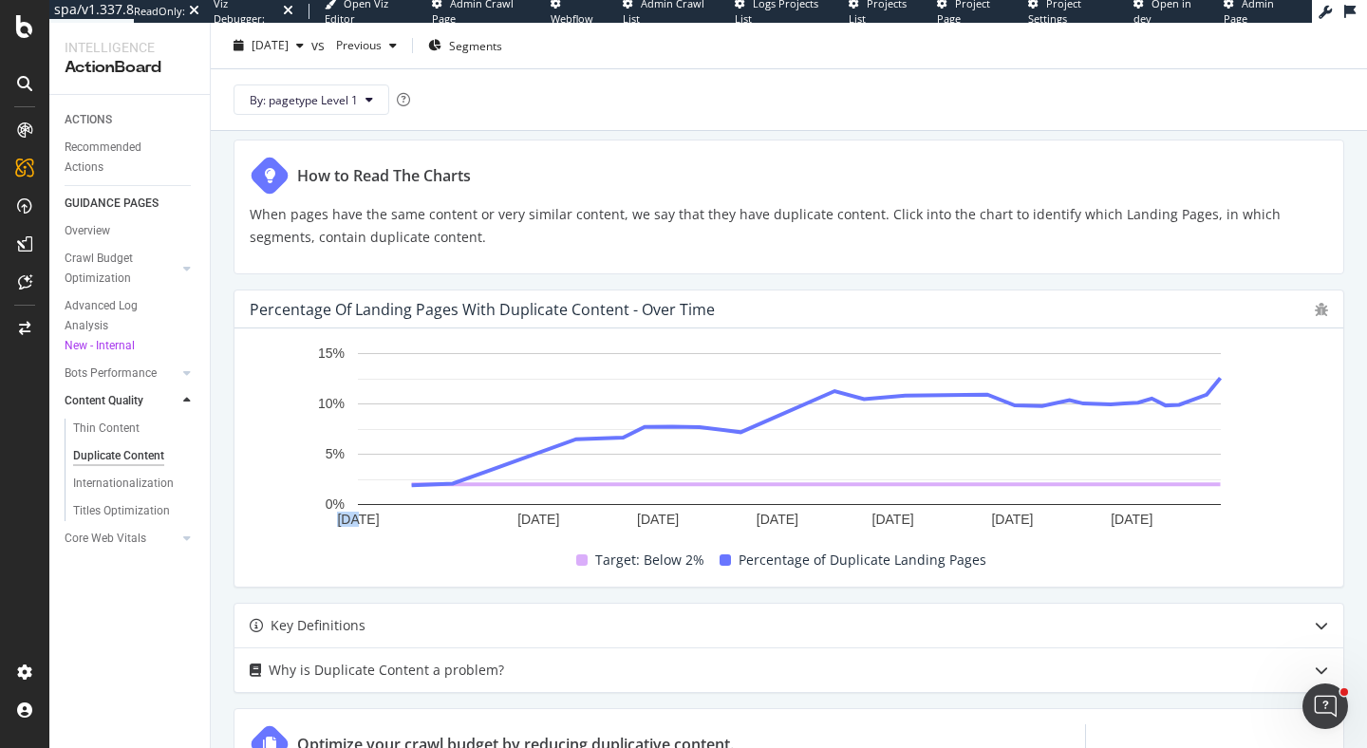
scroll to position [412, 0]
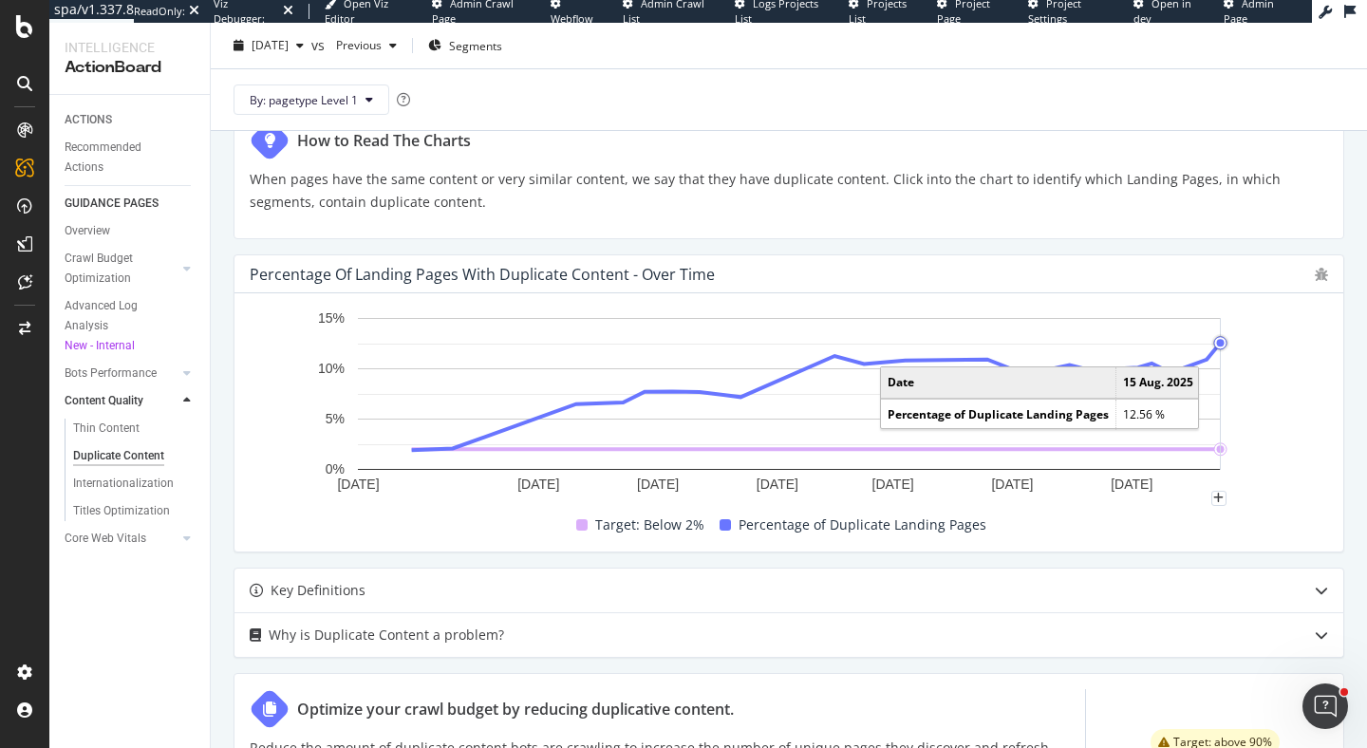
click at [1219, 346] on circle "A chart." at bounding box center [1220, 343] width 12 height 12
click at [1219, 346] on circle "A chart." at bounding box center [1220, 343] width 9 height 9
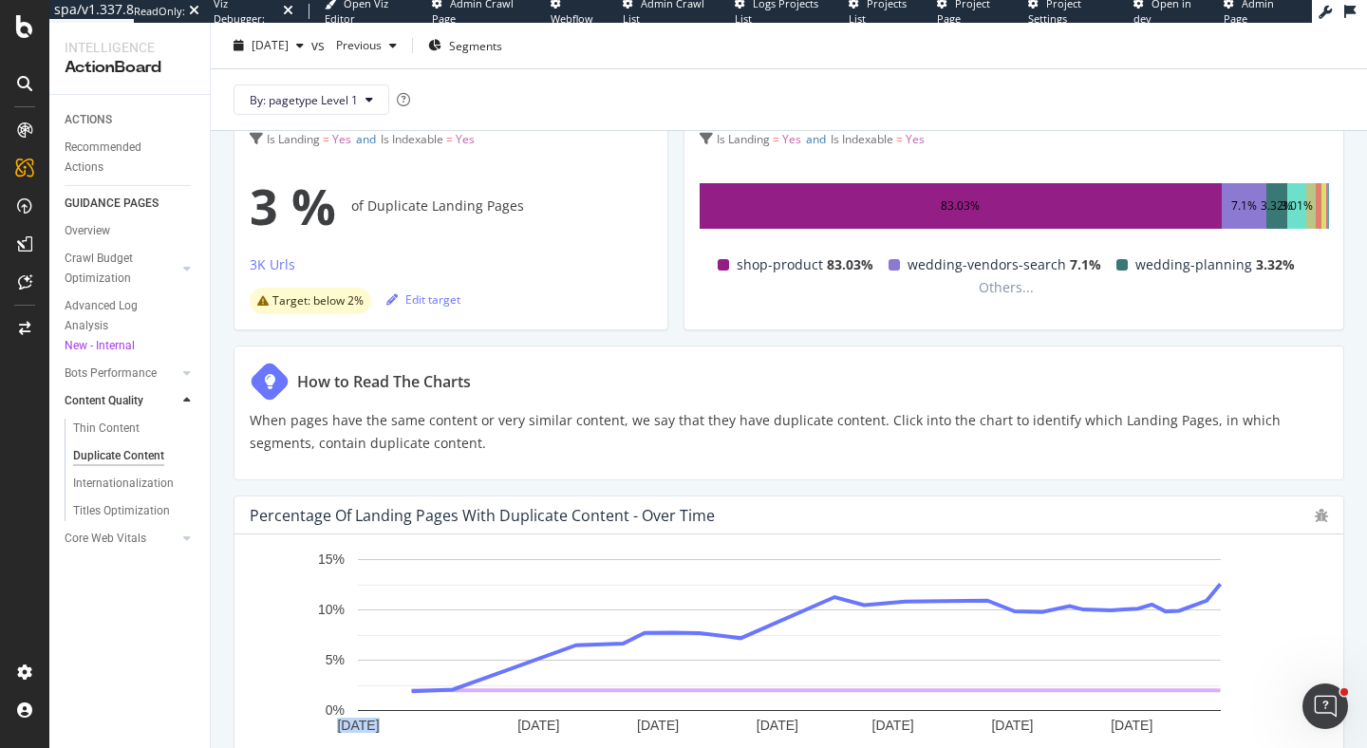
scroll to position [0, 0]
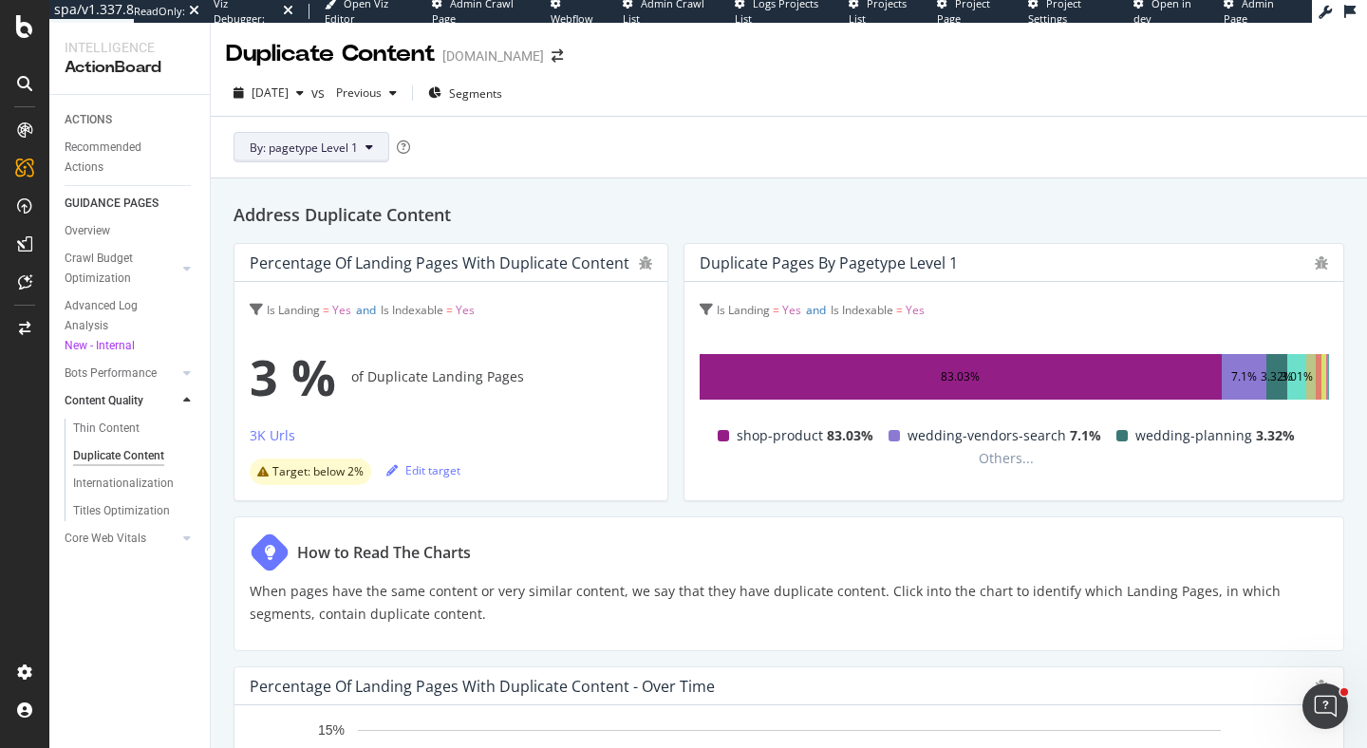
click at [341, 147] on span "By: pagetype Level 1" at bounding box center [304, 148] width 108 height 16
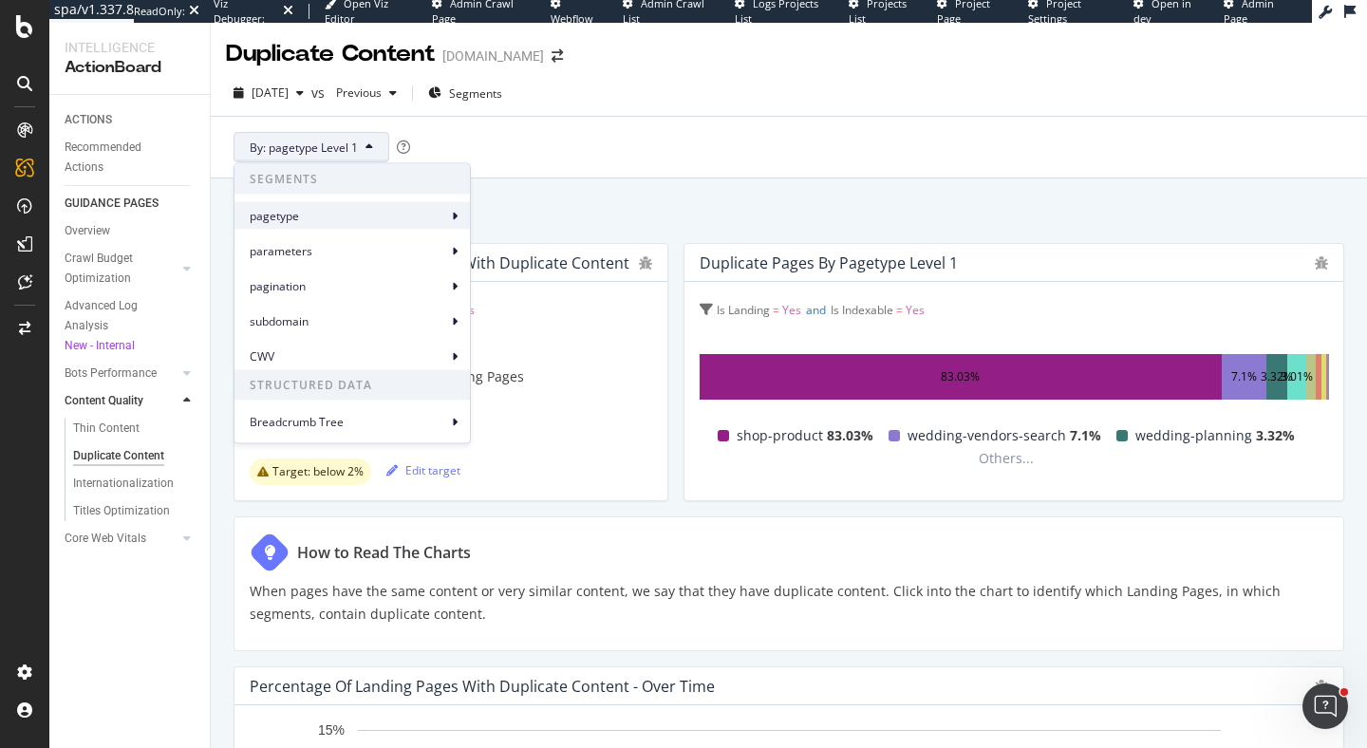
click at [352, 214] on span "pagetype" at bounding box center [348, 215] width 197 height 17
click at [516, 226] on span "pagetype Level 1" at bounding box center [538, 223] width 89 height 17
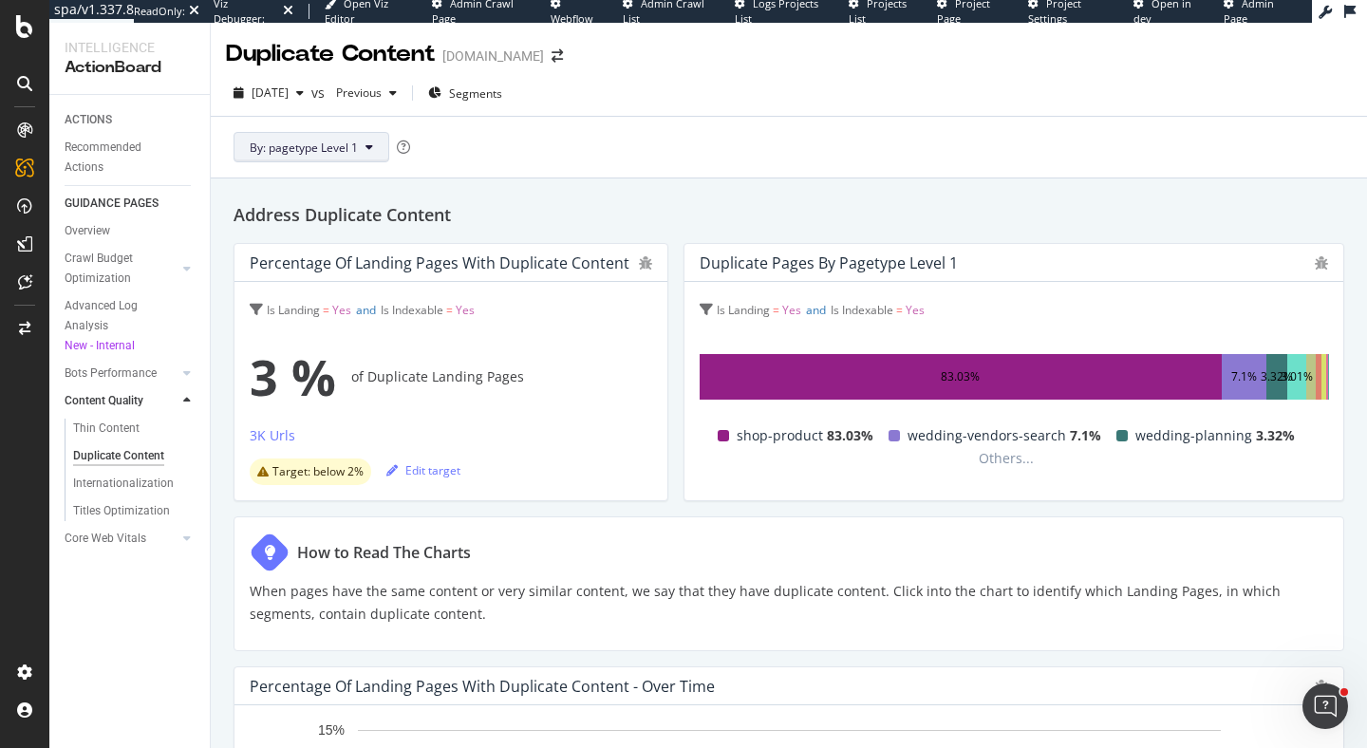
click at [343, 148] on span "By: pagetype Level 1" at bounding box center [304, 148] width 108 height 16
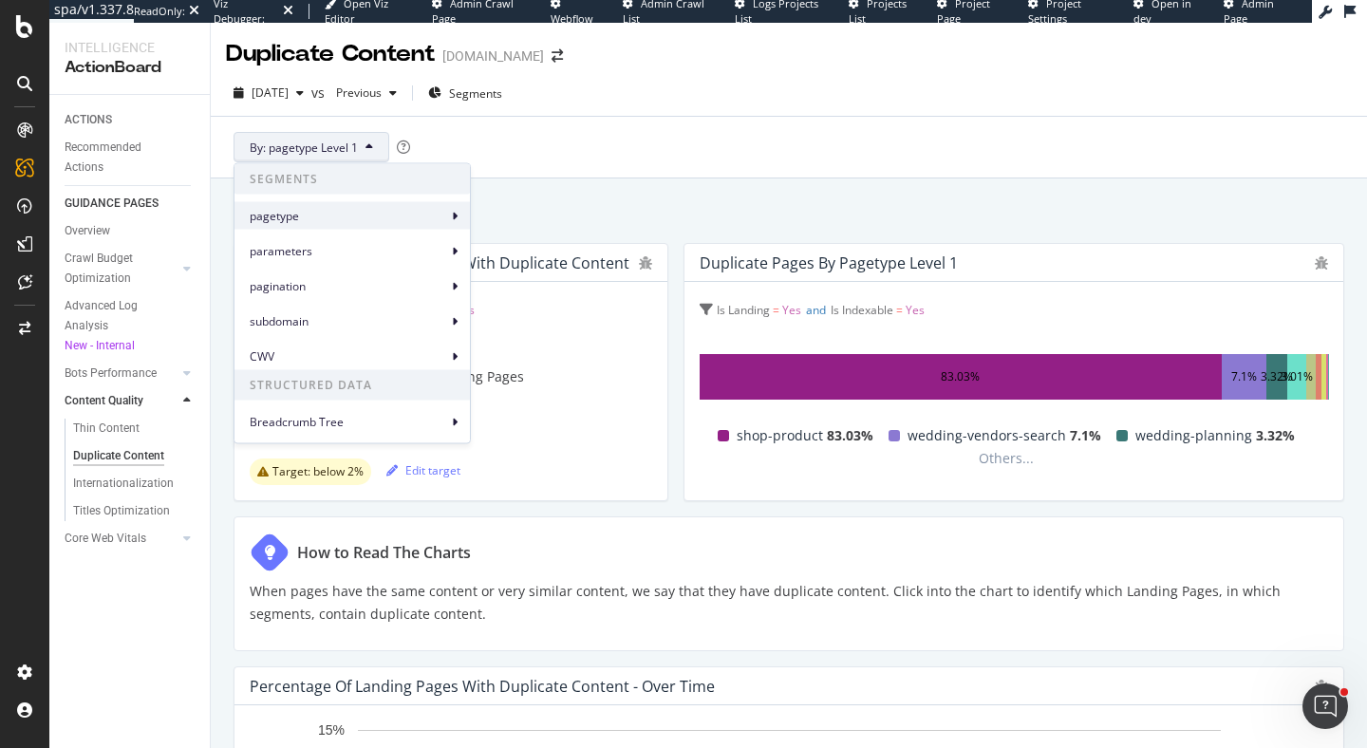
click at [447, 214] on div "pagetype" at bounding box center [351, 216] width 235 height 28
click at [438, 221] on span "pagetype" at bounding box center [348, 215] width 197 height 17
click at [544, 271] on div "pagetype Level 2" at bounding box center [538, 260] width 120 height 28
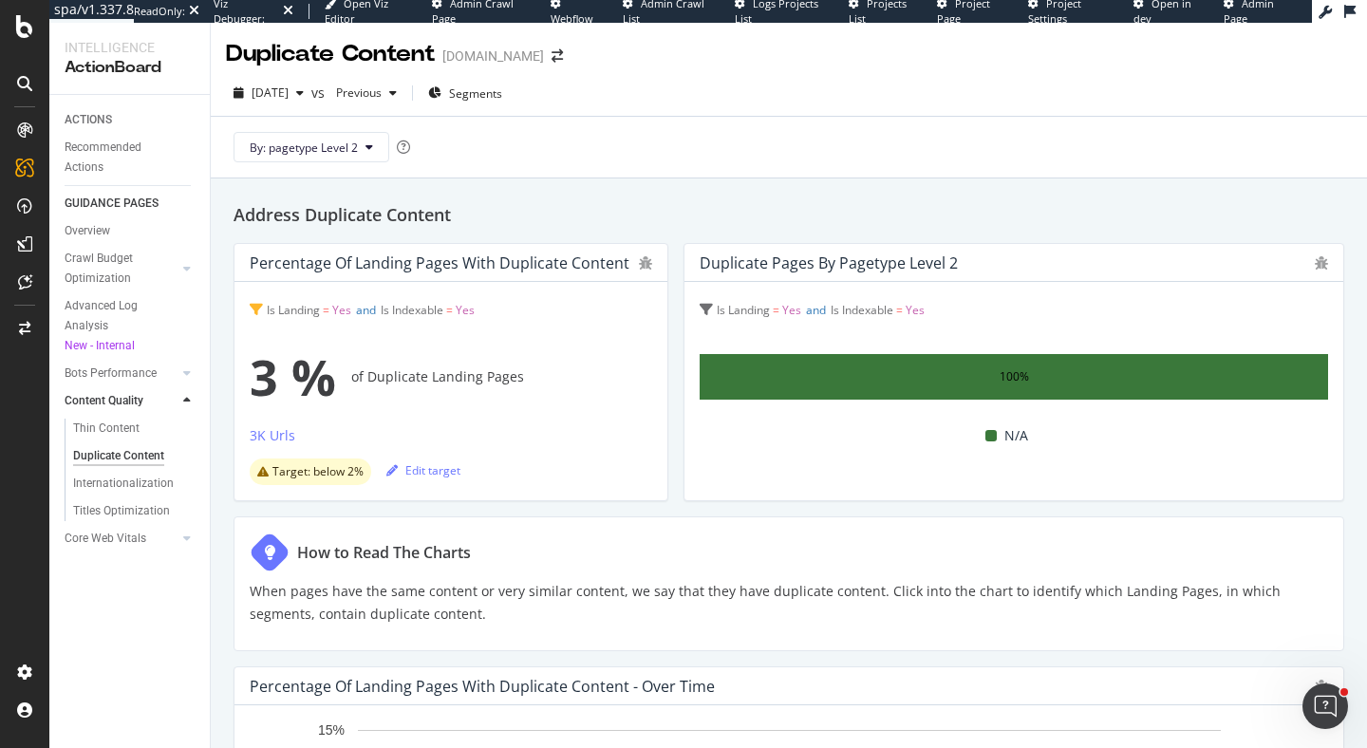
click at [315, 307] on span "Is Landing" at bounding box center [293, 310] width 53 height 16
click at [420, 309] on span "Is Indexable" at bounding box center [412, 310] width 63 height 16
click at [270, 436] on div "3K Urls" at bounding box center [273, 435] width 46 height 19
